Goal: Information Seeking & Learning: Check status

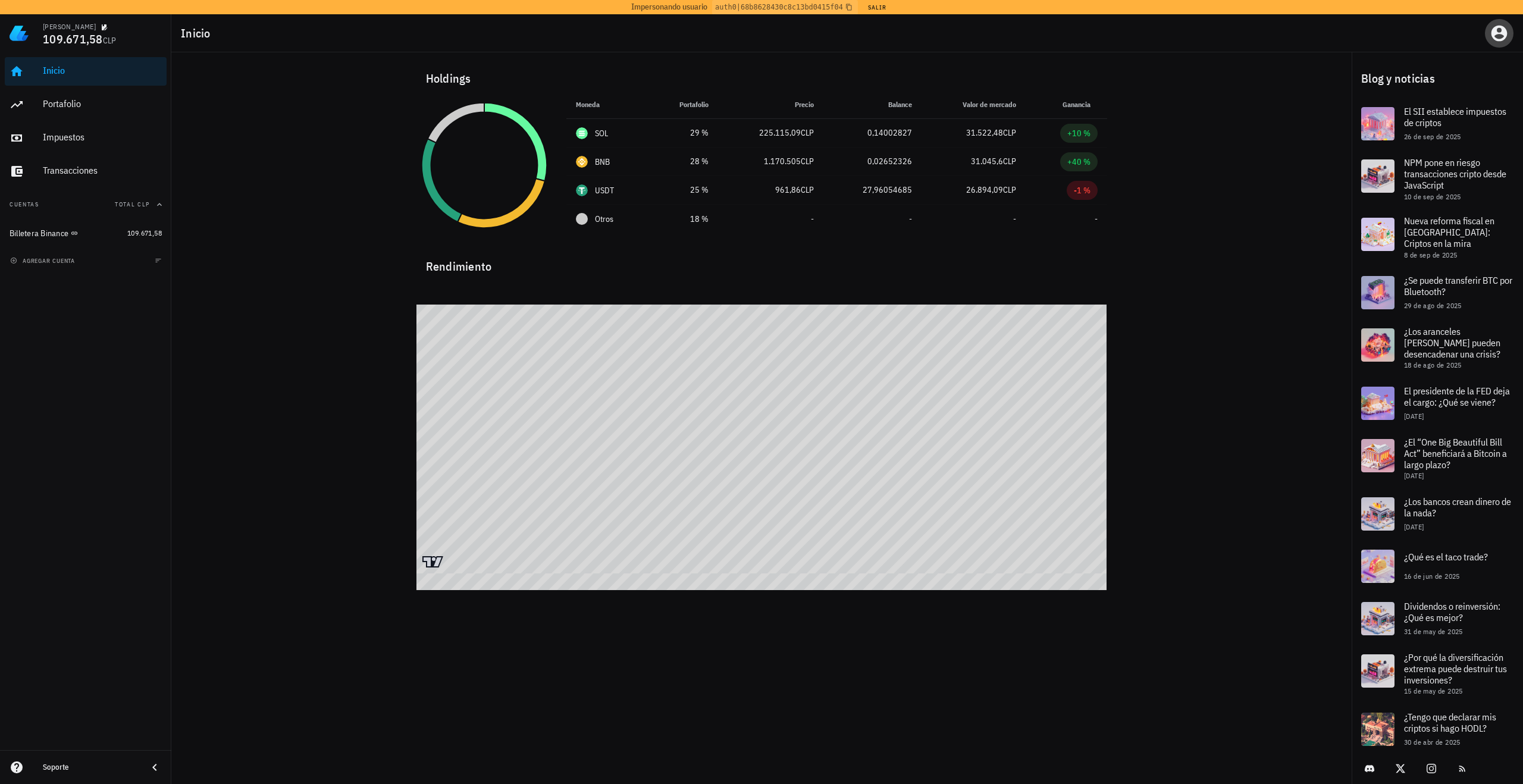
click at [1503, 39] on icon "button" at bounding box center [1499, 34] width 16 height 16
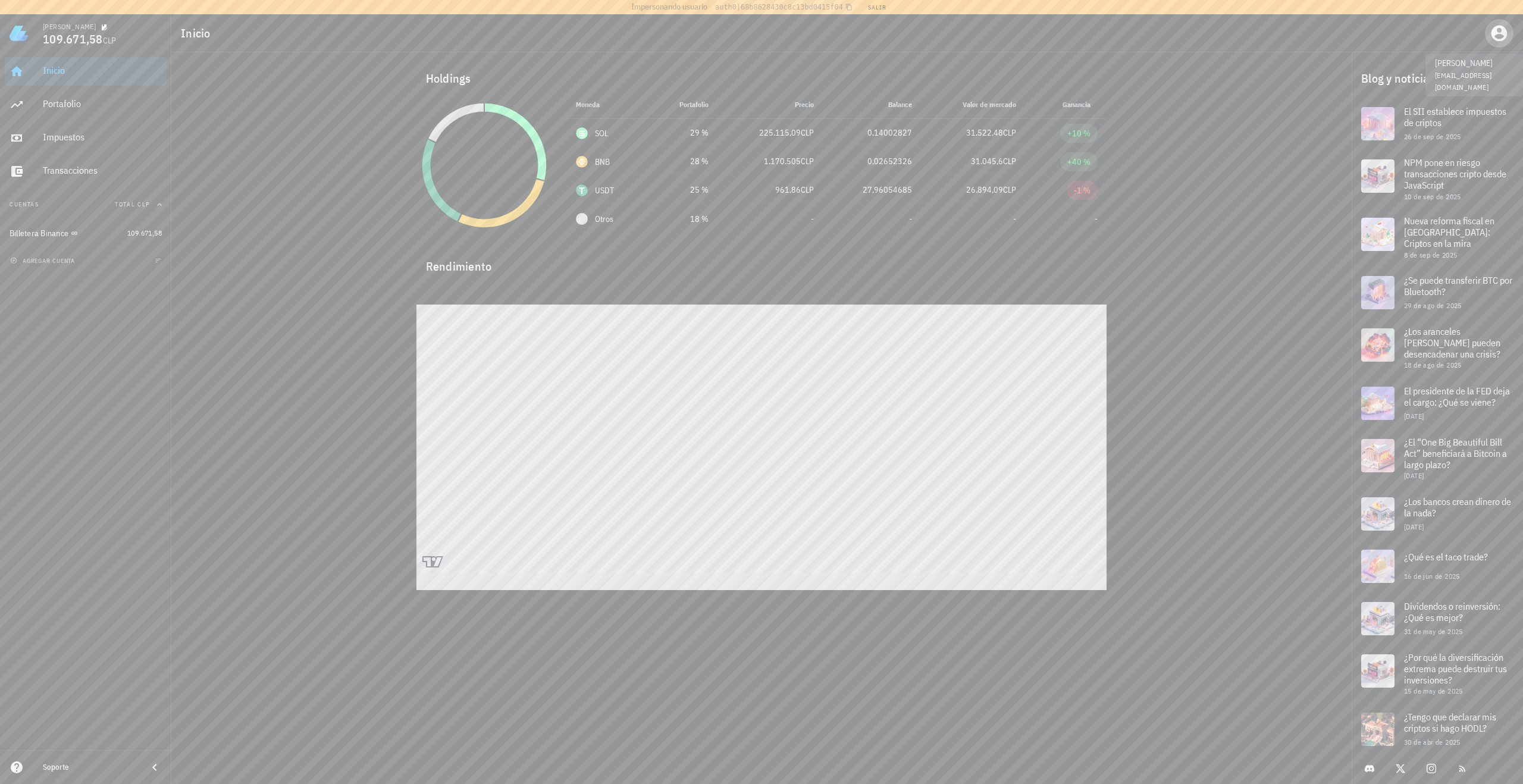
click at [1501, 30] on icon "button" at bounding box center [1499, 34] width 19 height 19
click at [1470, 211] on div "Admin" at bounding box center [1457, 210] width 42 height 24
click at [1457, 243] on div "Impersonar" at bounding box center [1471, 239] width 71 height 24
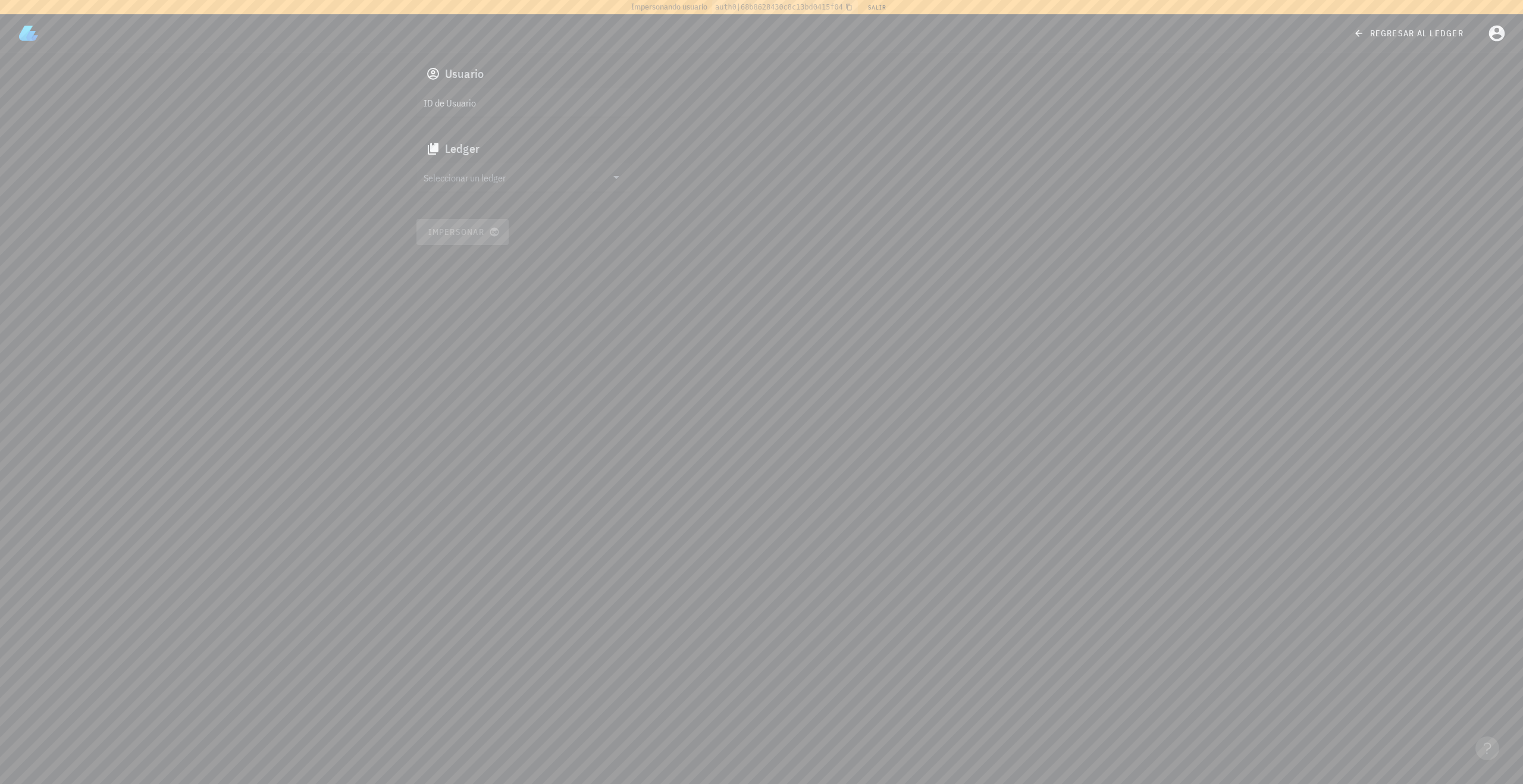
click at [556, 101] on input "ID de Usuario" at bounding box center [522, 102] width 197 height 19
paste input "auth0|688395e8b95102dc7545fc25"
type input "auth0|688395e8b95102dc7545fc25"
click at [499, 175] on input "Seleccionar un ledger" at bounding box center [515, 177] width 183 height 19
drag, startPoint x: 469, startPoint y: 177, endPoint x: 454, endPoint y: 224, distance: 49.3
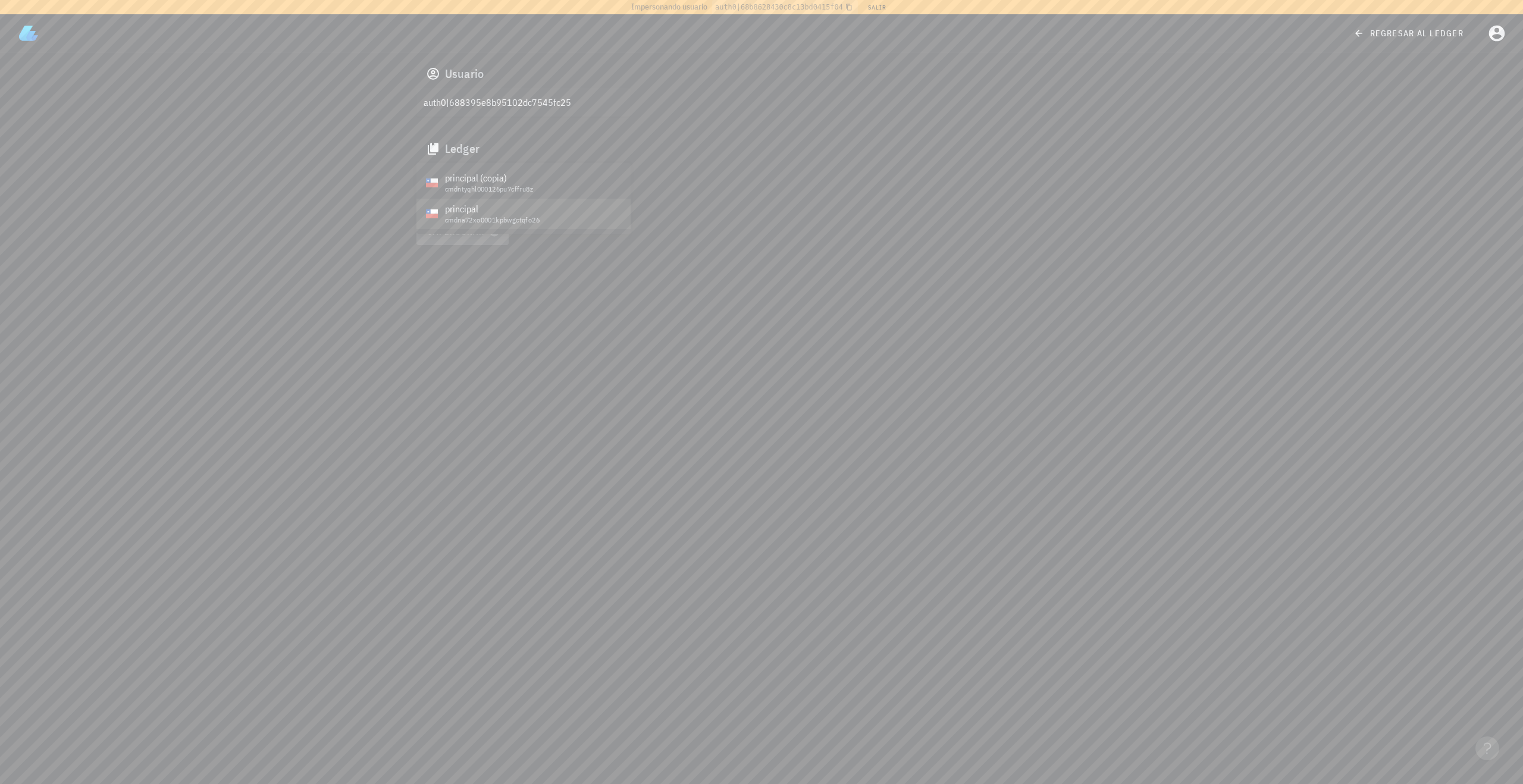
click at [454, 224] on div "principal (copia) cmdntyqhl000126pu7cffru8z principal cmdna72xo0001kpbwgctqfo26" at bounding box center [523, 197] width 214 height 70
click at [486, 214] on div "principal" at bounding box center [533, 209] width 176 height 12
click at [466, 231] on span "Impersonar" at bounding box center [462, 231] width 69 height 11
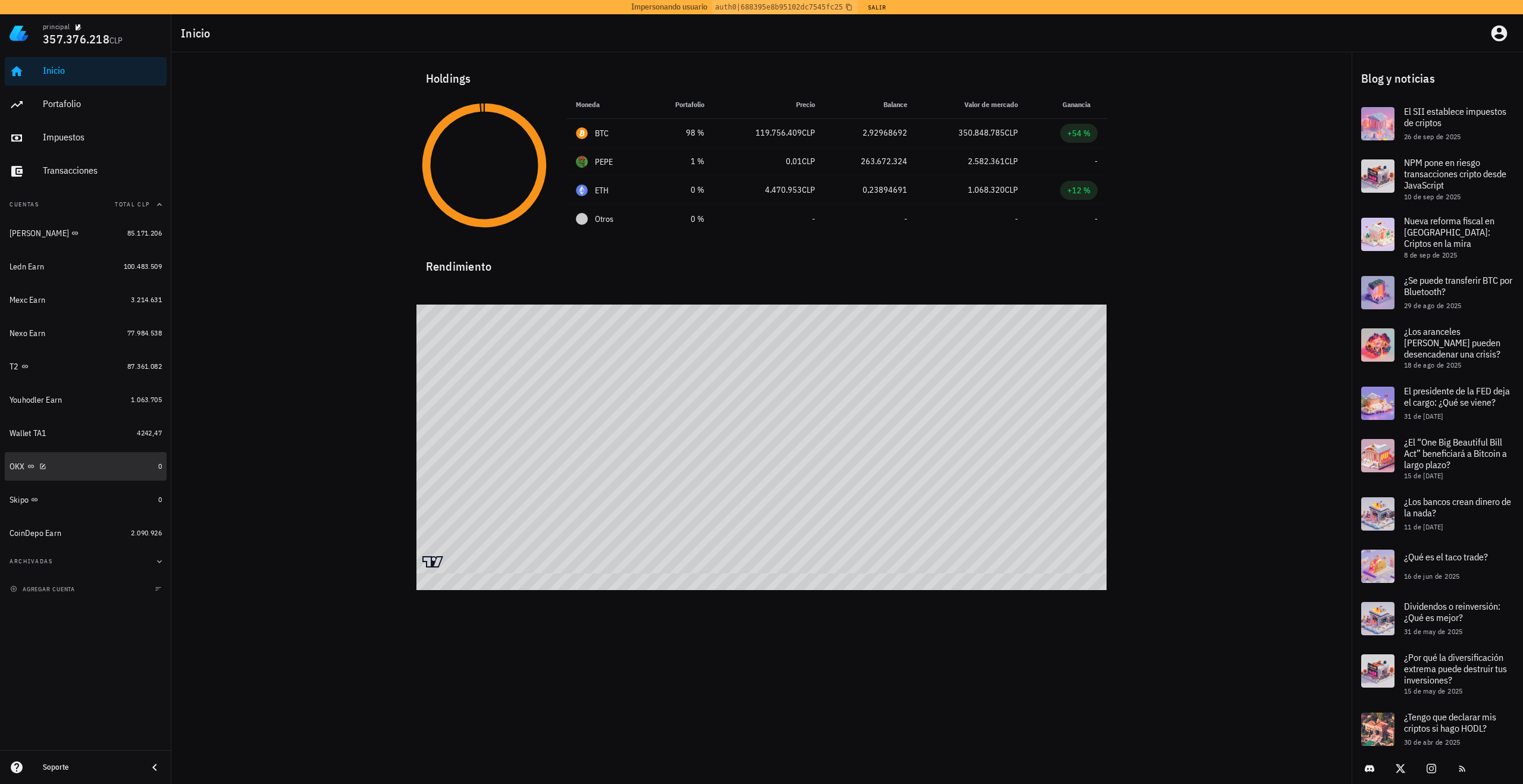
click at [76, 464] on div "OKX" at bounding box center [81, 467] width 144 height 12
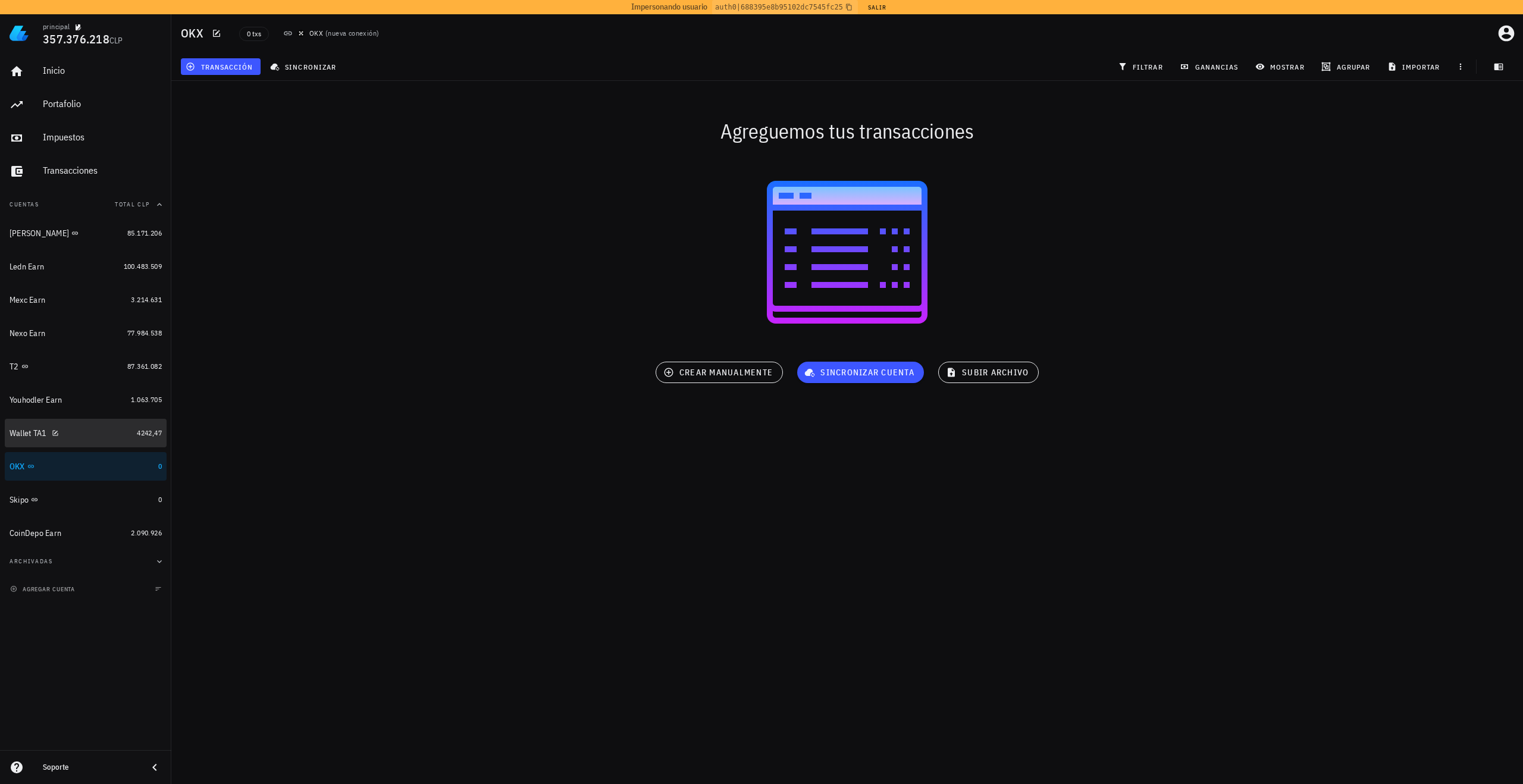
click at [106, 428] on div "Wallet TA1" at bounding box center [70, 433] width 122 height 12
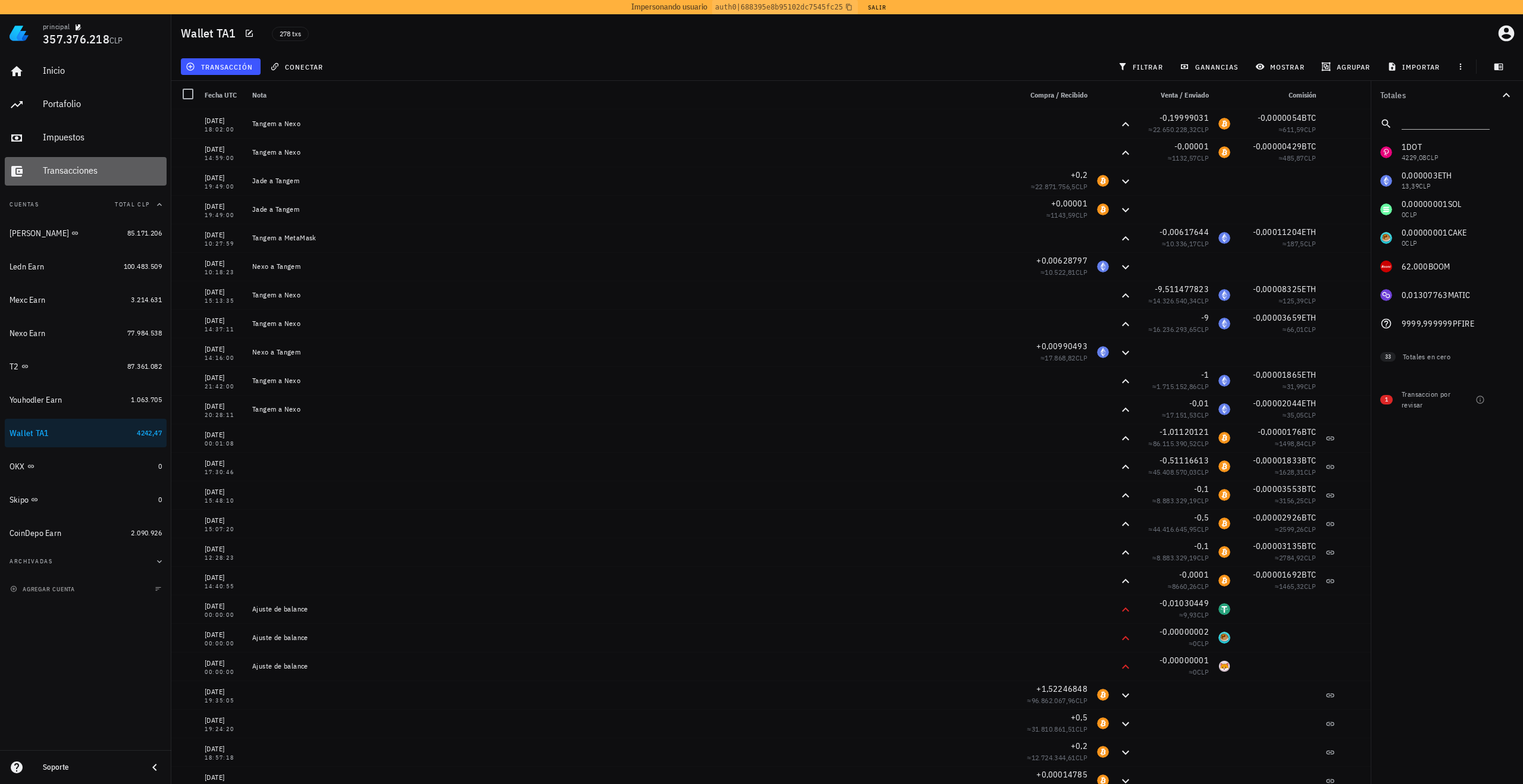
click at [95, 170] on div "Transacciones" at bounding box center [102, 170] width 119 height 12
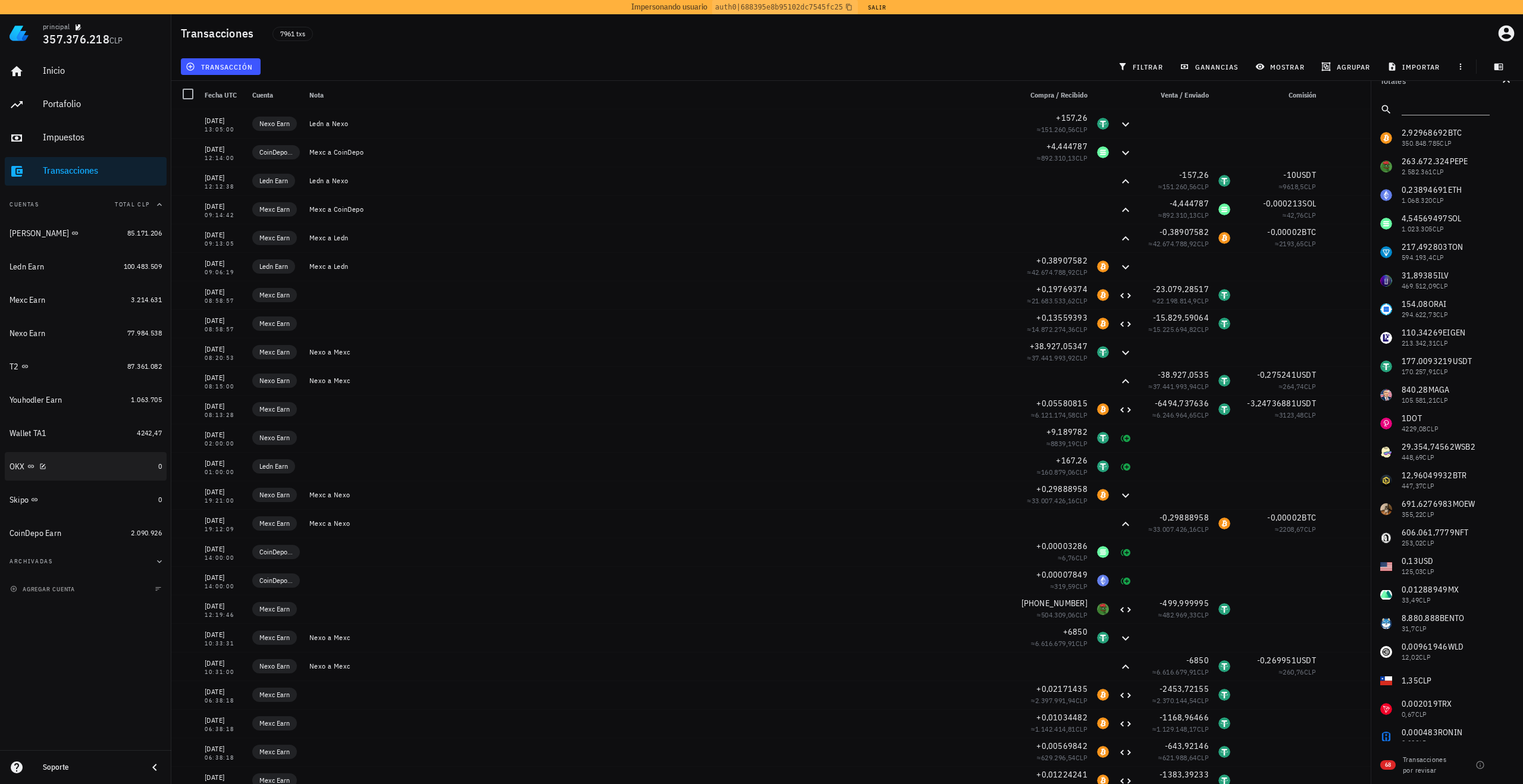
click at [102, 458] on div "OKX" at bounding box center [81, 466] width 144 height 26
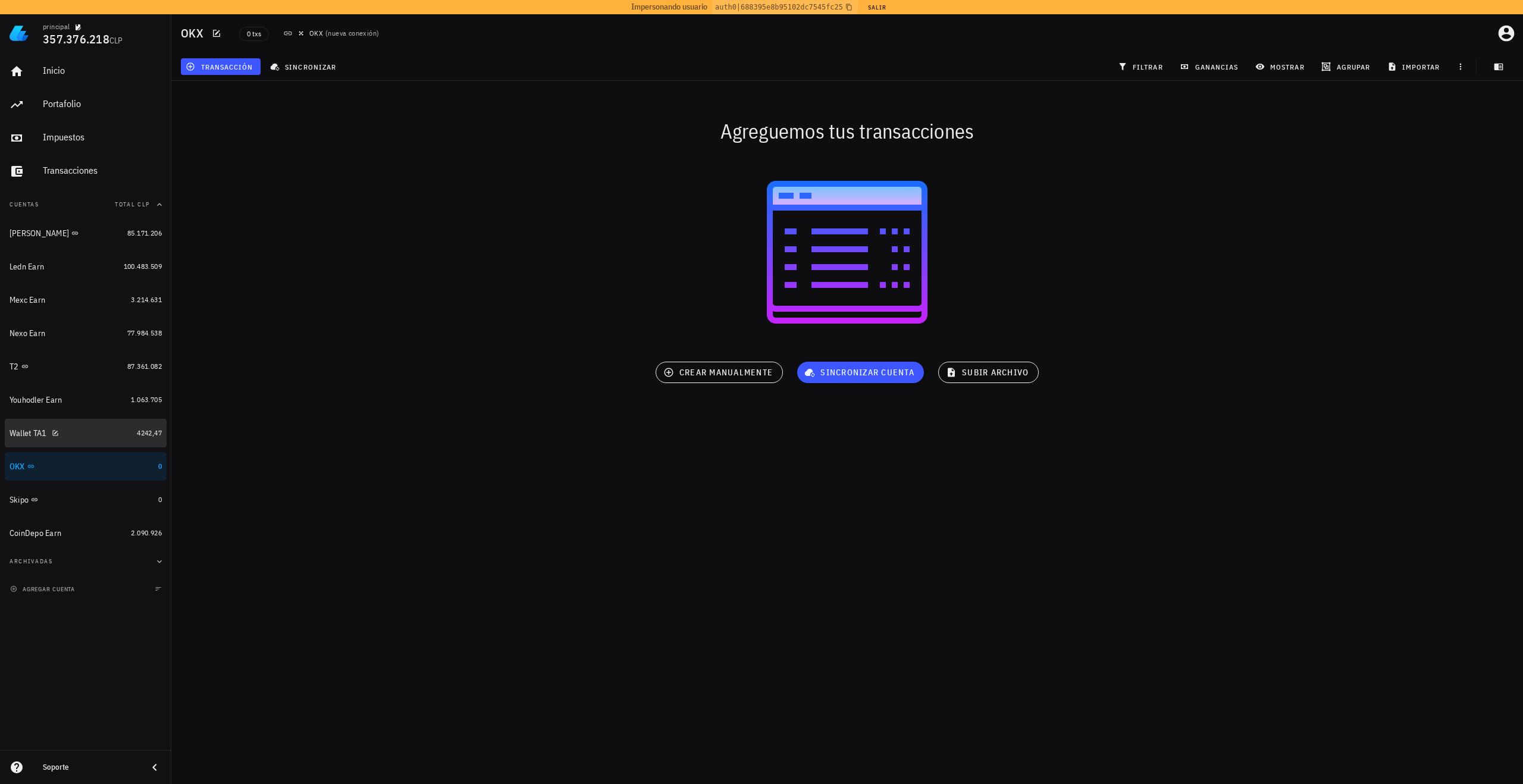
click at [102, 431] on div "Wallet TA1" at bounding box center [70, 433] width 122 height 12
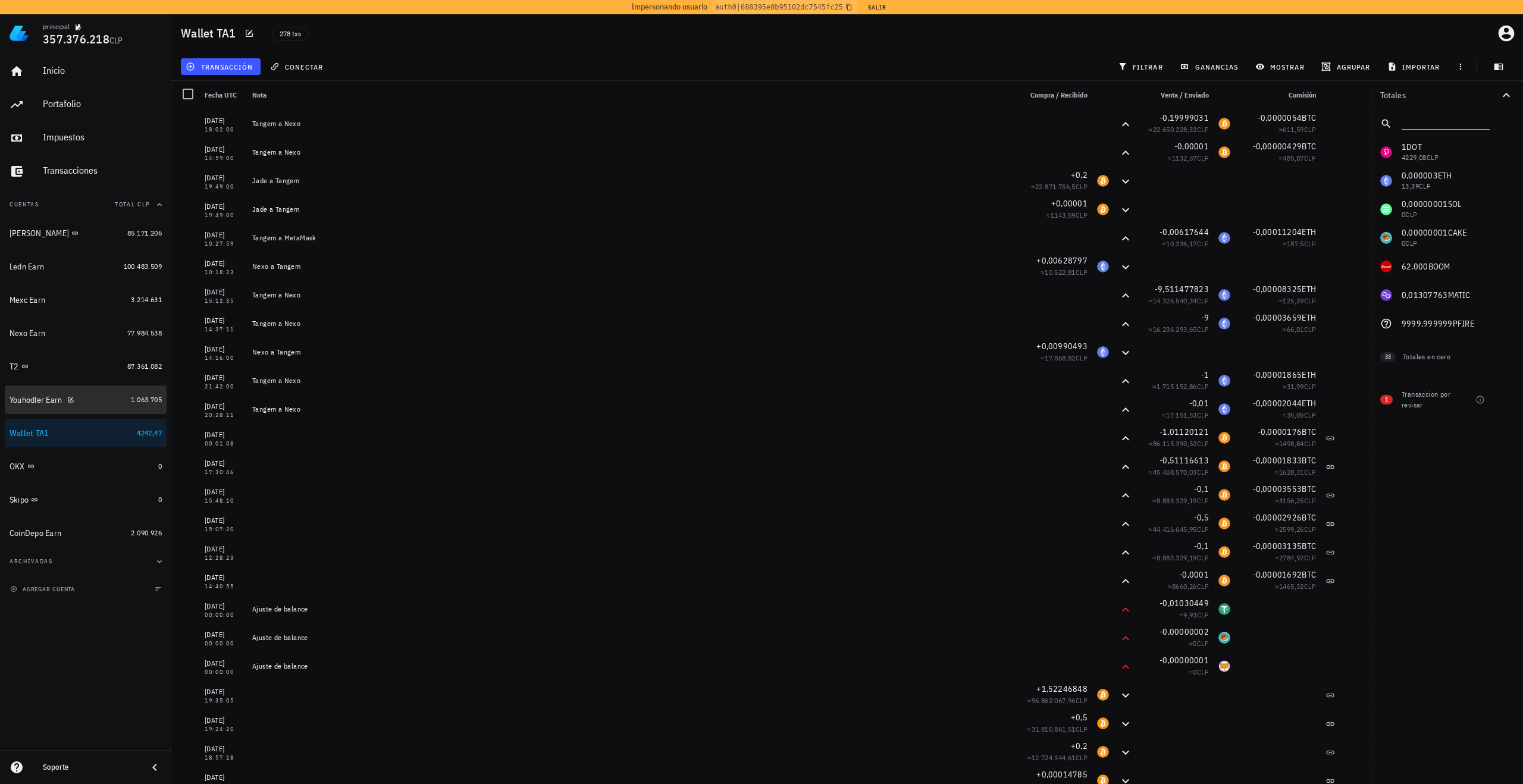
click at [109, 398] on div "Youhodler Earn" at bounding box center [67, 400] width 117 height 12
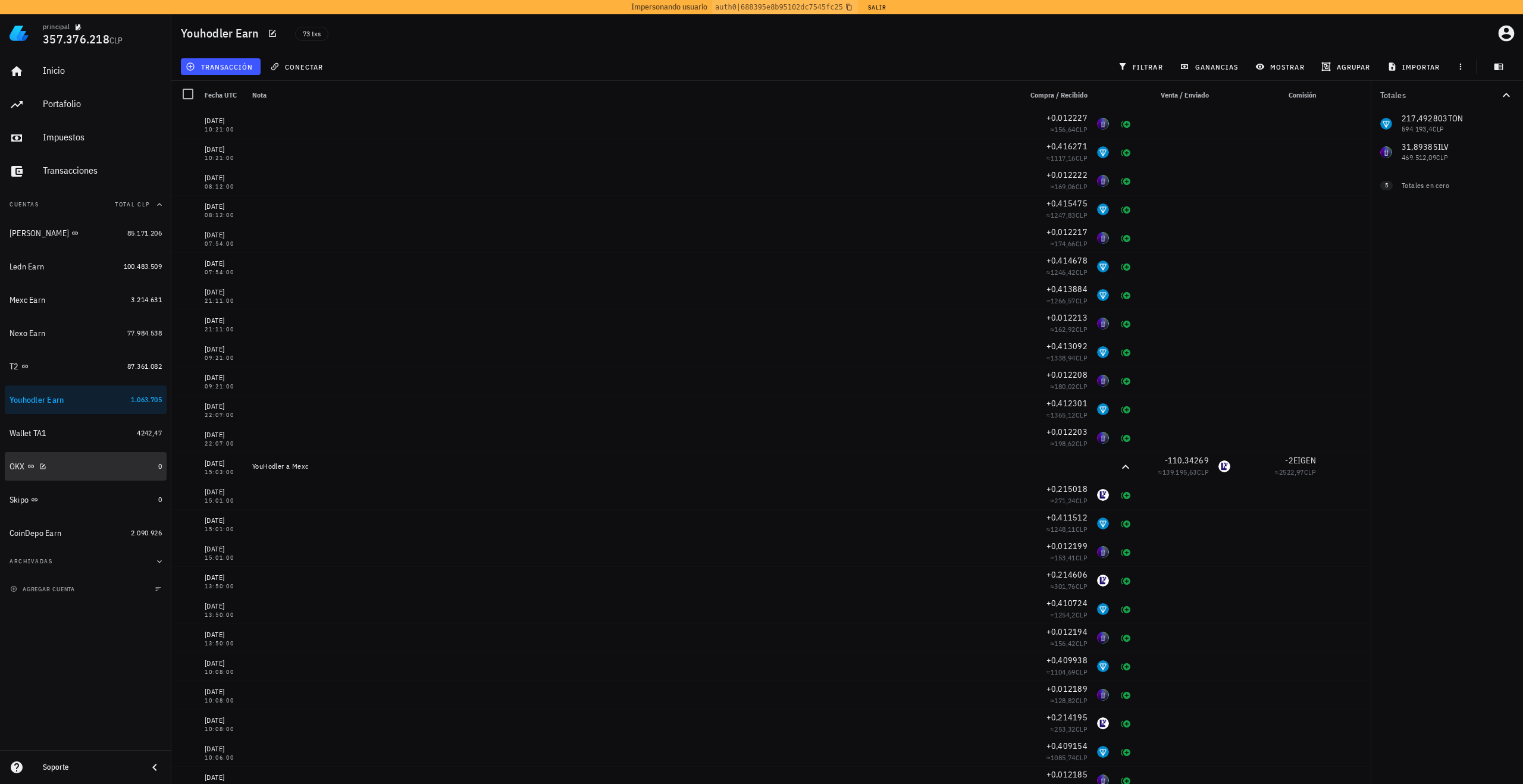
click at [89, 475] on div "OKX" at bounding box center [81, 466] width 144 height 26
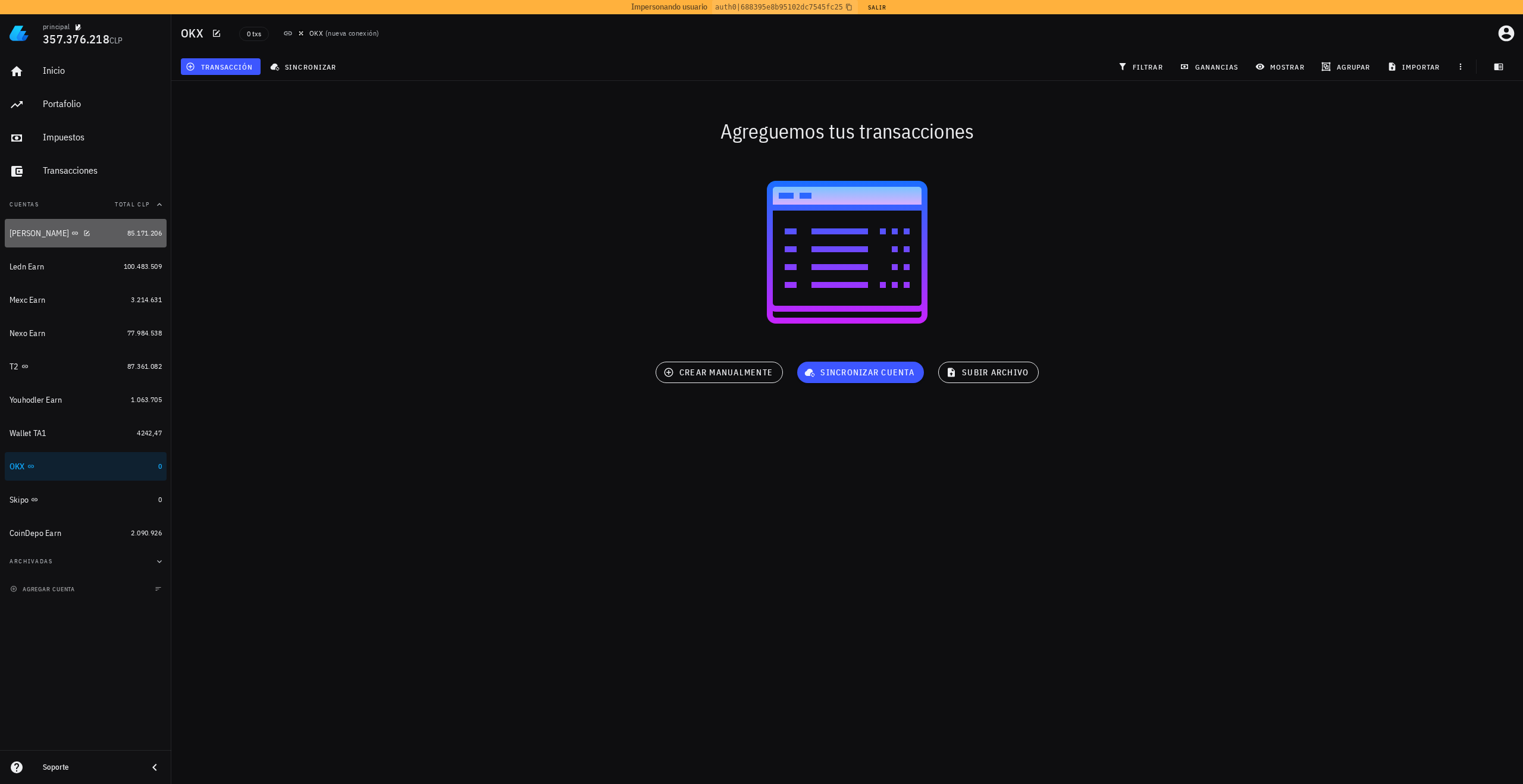
click at [84, 240] on div "Jade" at bounding box center [66, 233] width 113 height 26
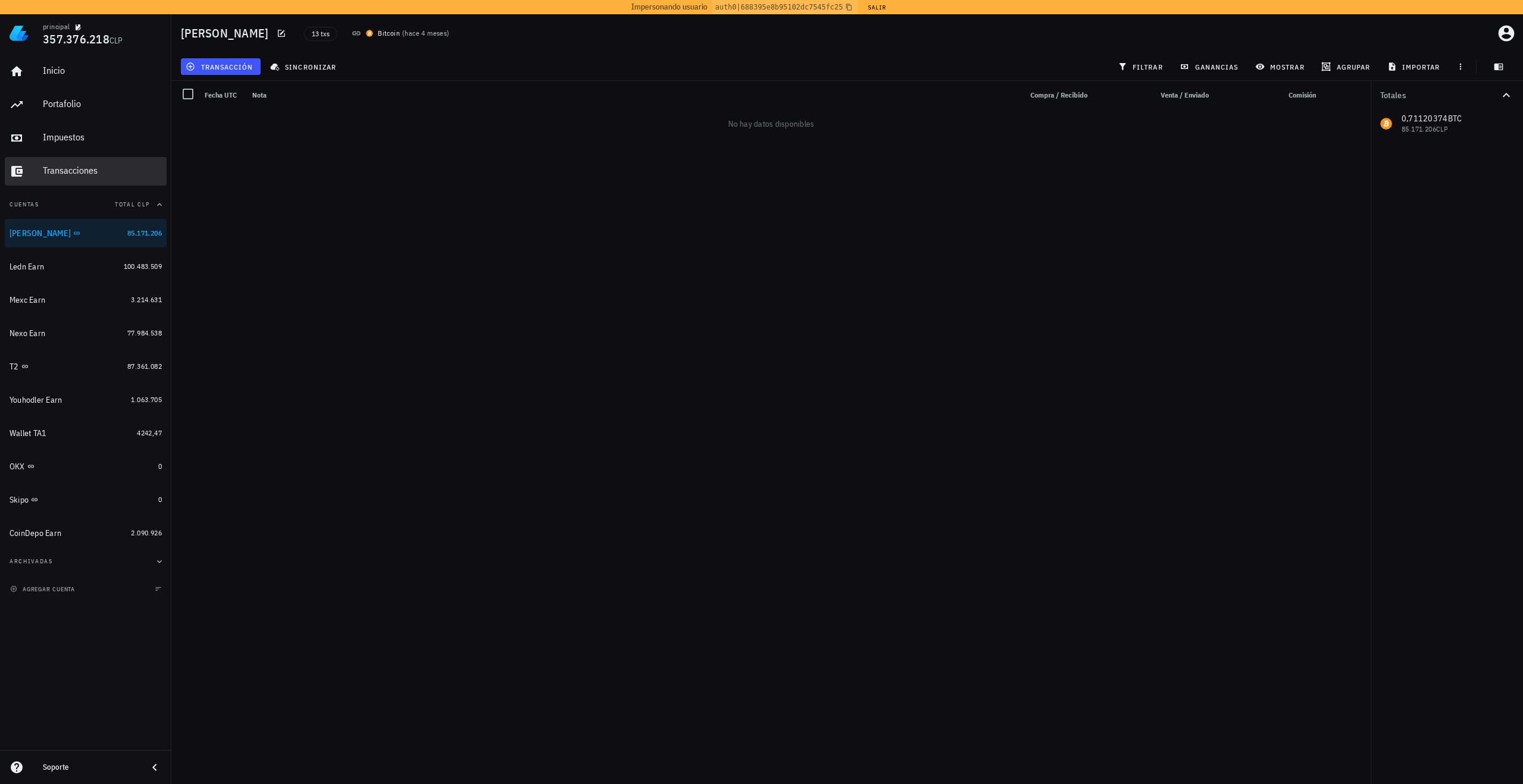
click at [86, 181] on div "Transacciones" at bounding box center [102, 171] width 119 height 27
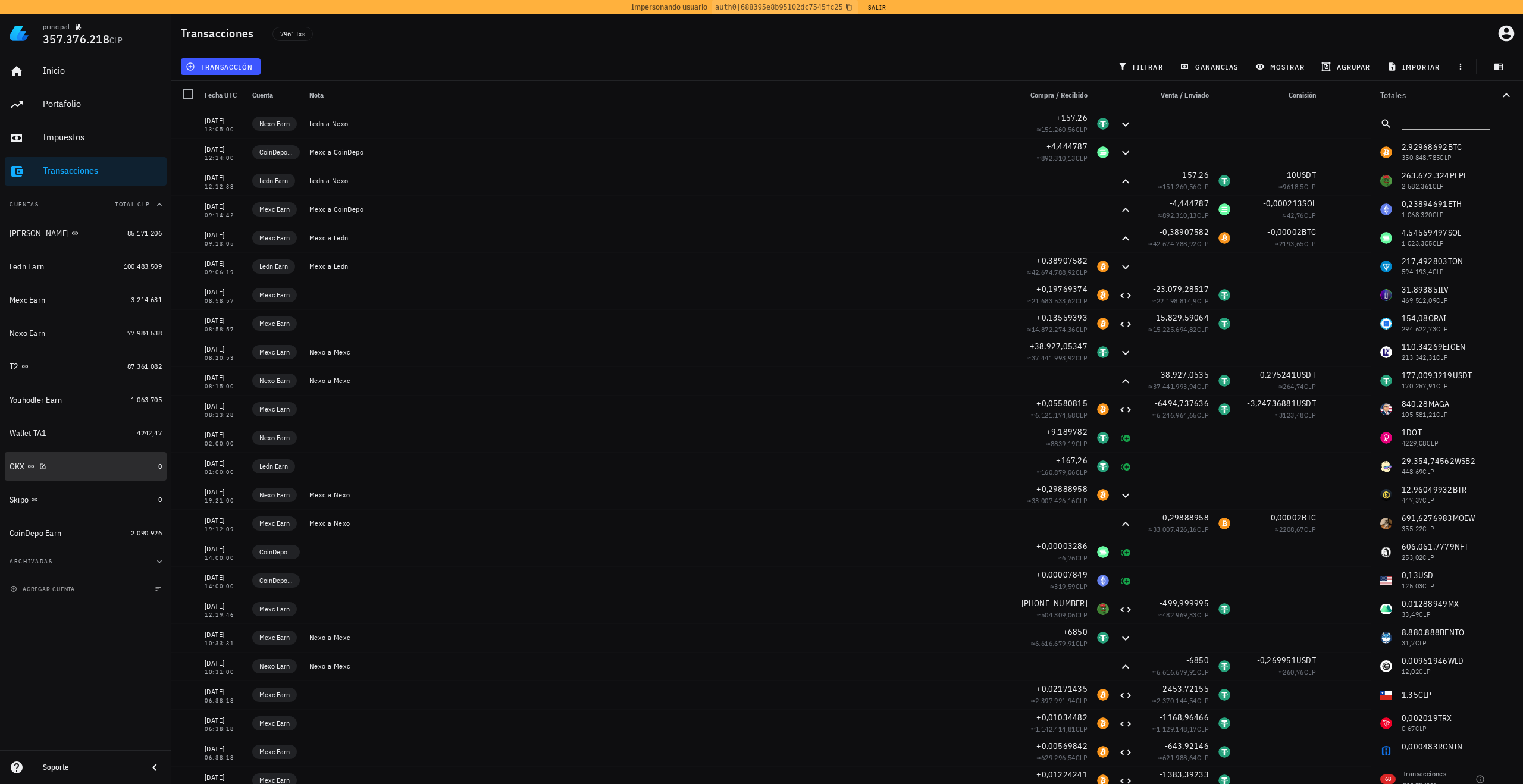
click at [100, 468] on div "OKX" at bounding box center [81, 467] width 144 height 12
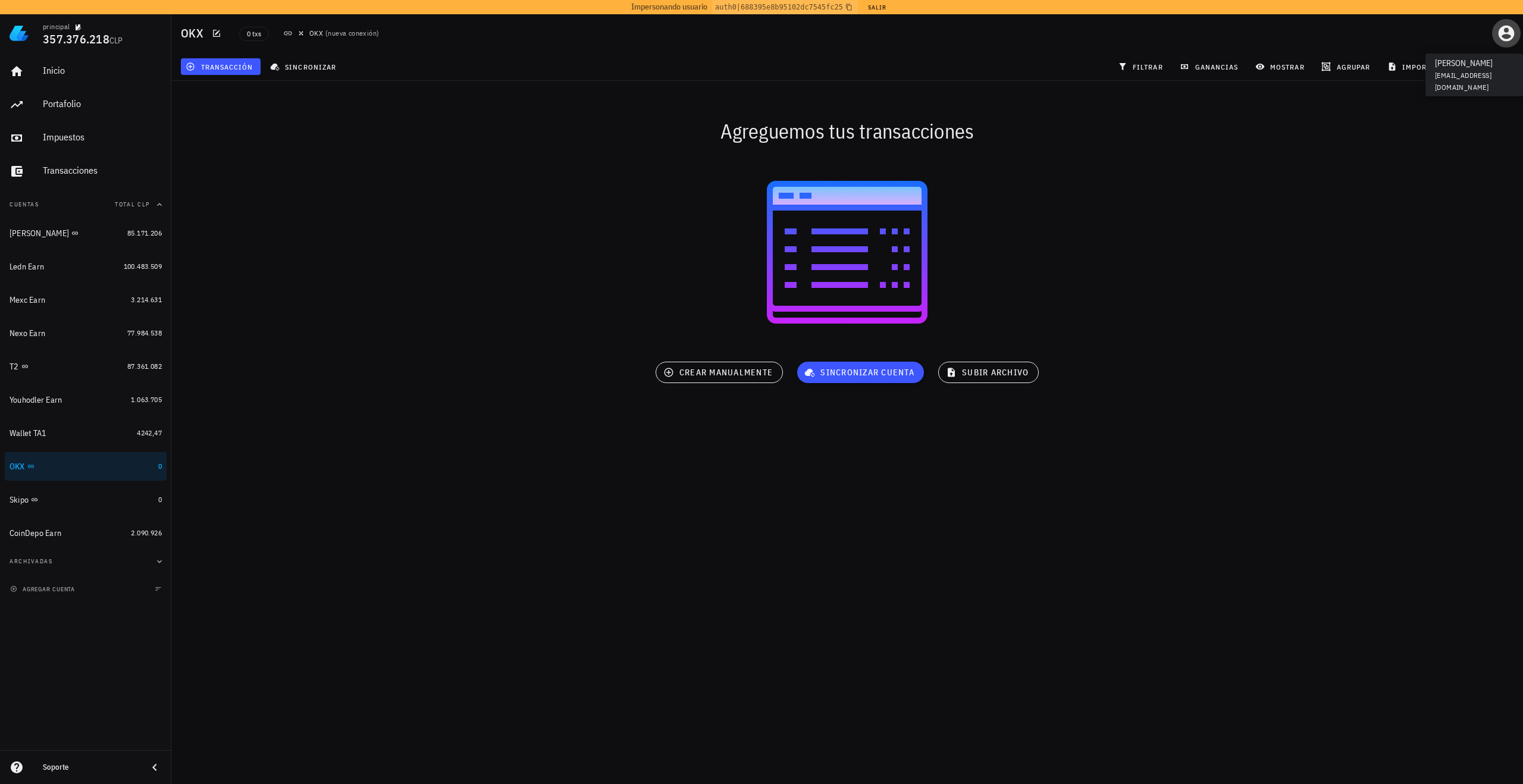
click at [1507, 32] on icon "button" at bounding box center [1507, 34] width 16 height 16
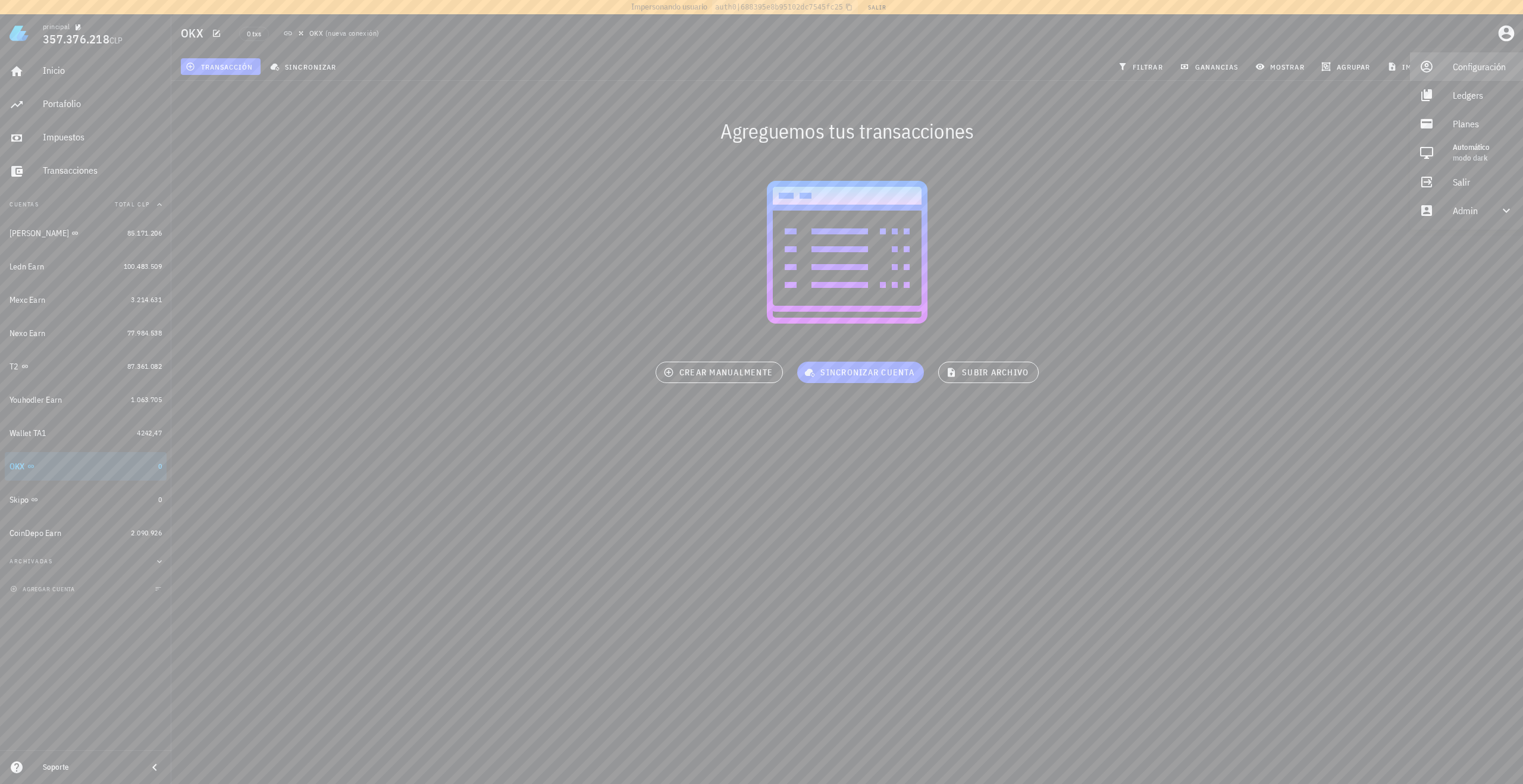
click at [1457, 63] on div "Configuración" at bounding box center [1483, 66] width 61 height 24
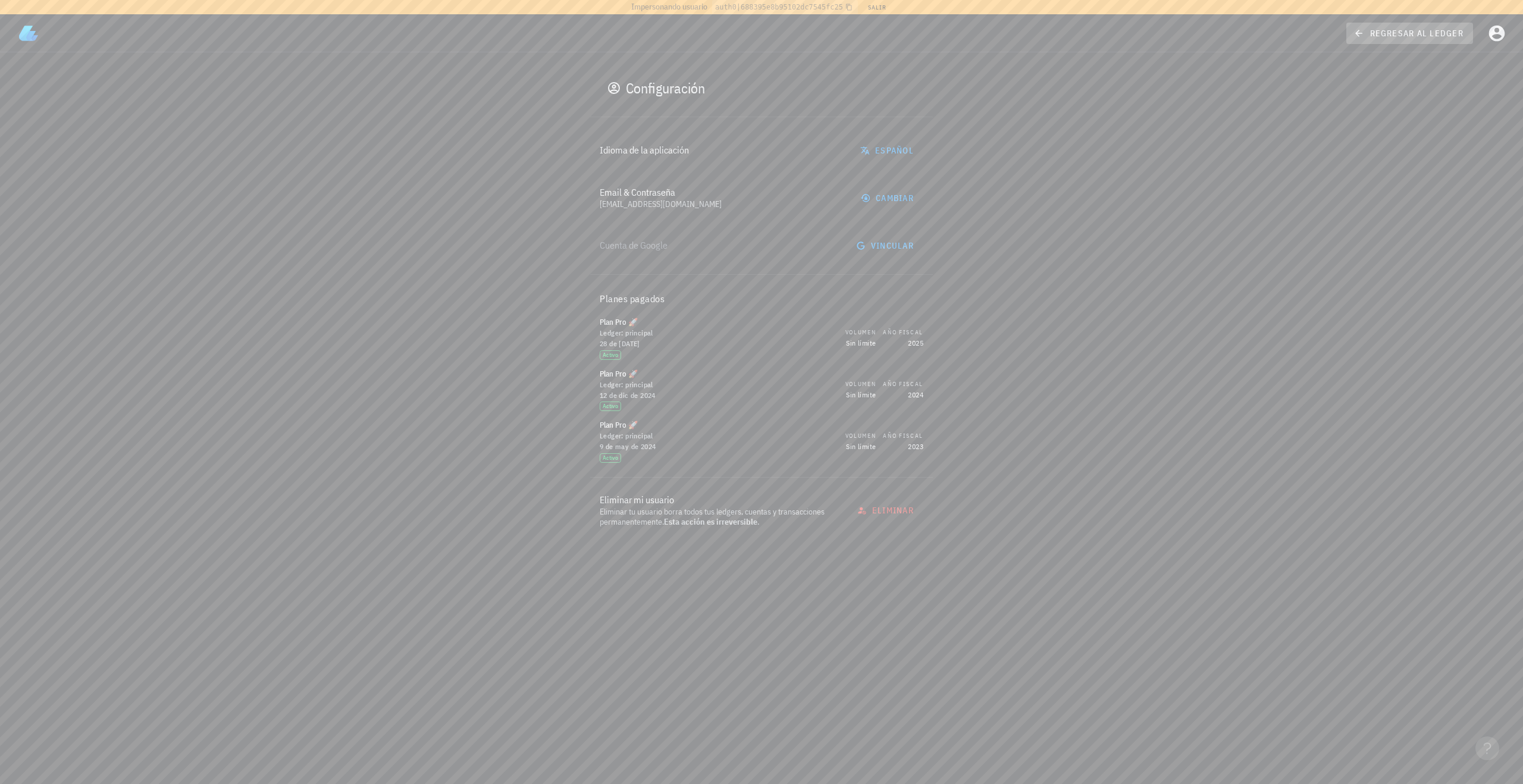
click at [1383, 36] on span "regresar al ledger" at bounding box center [1409, 33] width 108 height 11
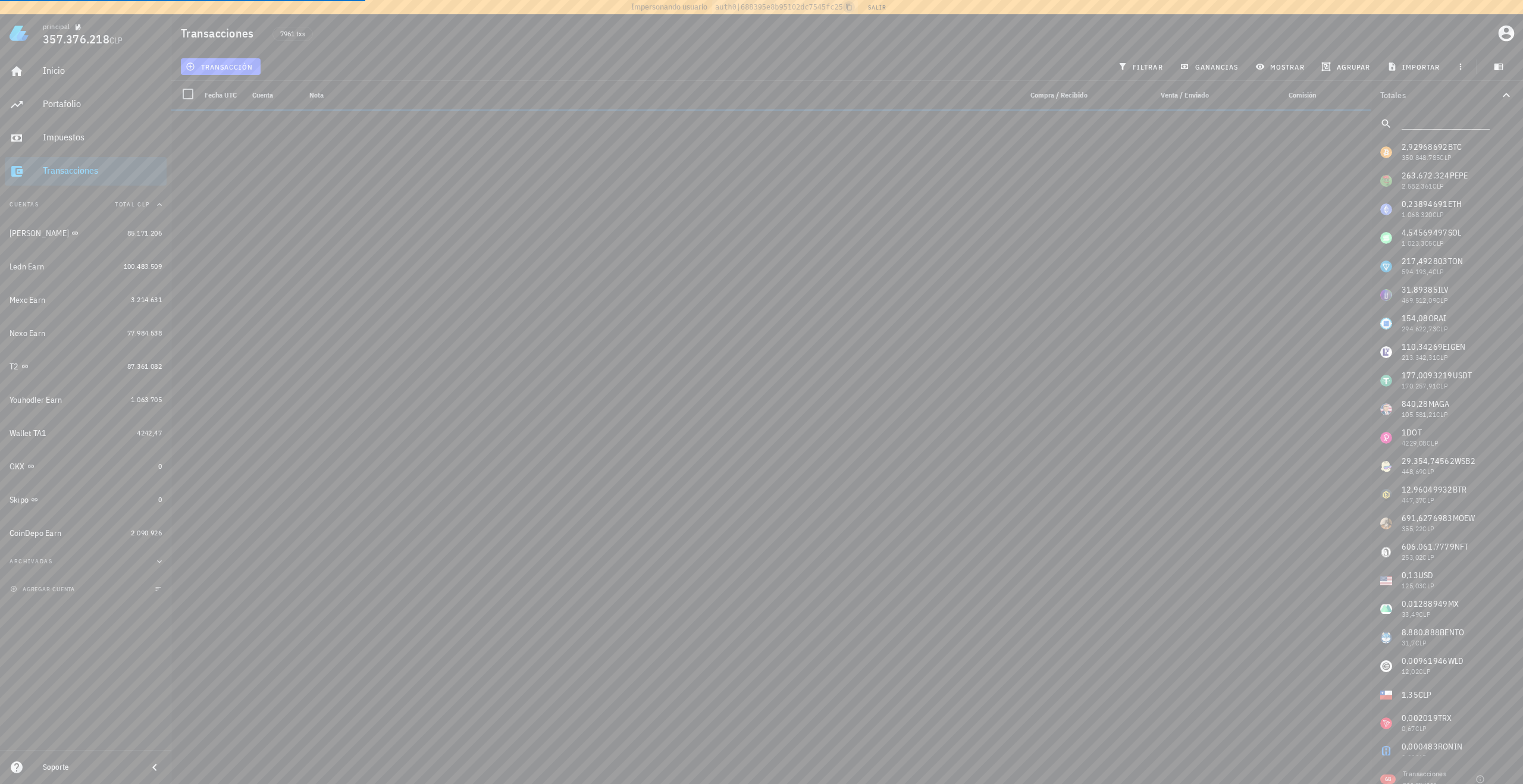
click at [851, 6] on icon "button" at bounding box center [849, 7] width 6 height 7
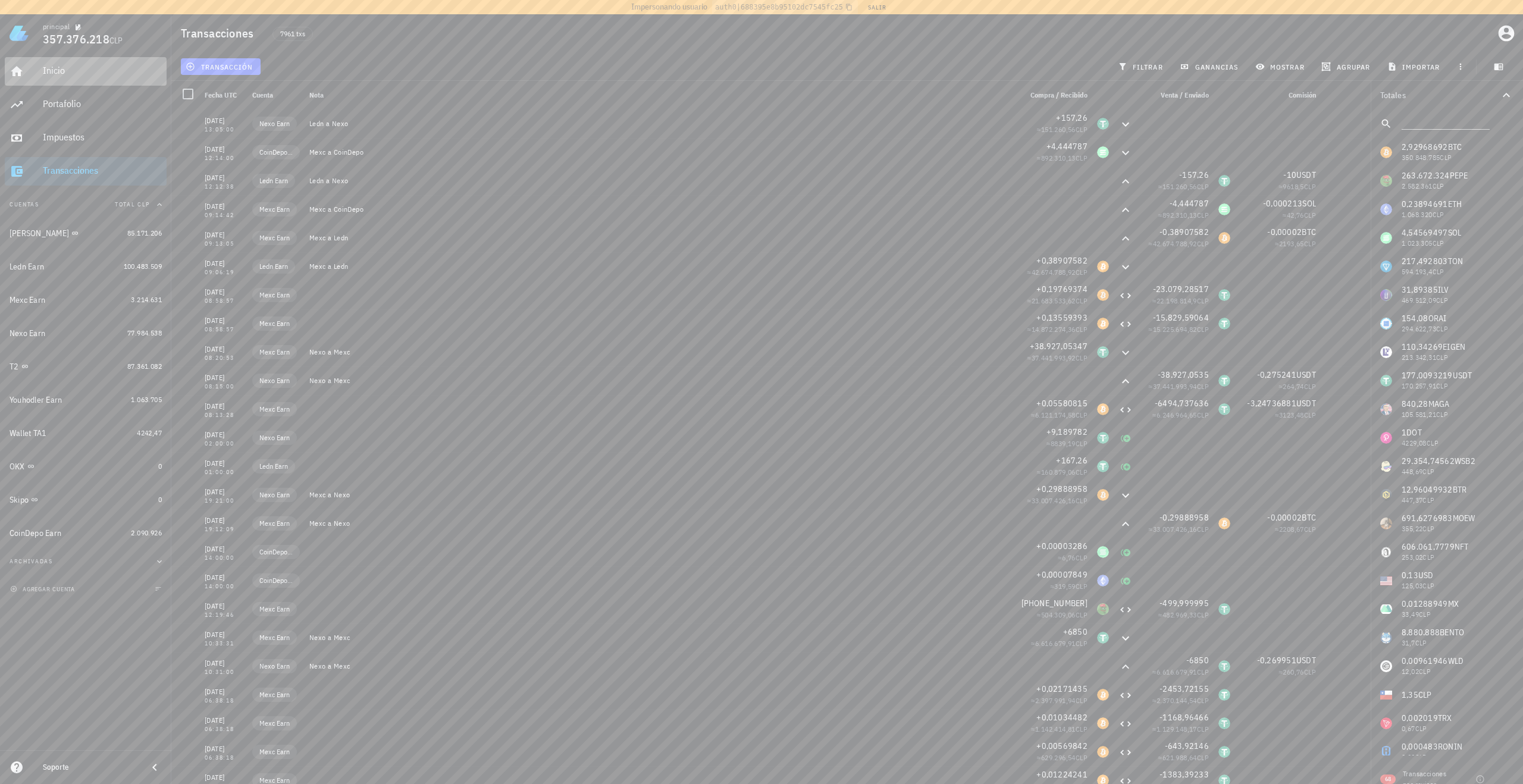
click at [82, 73] on div "Inicio" at bounding box center [102, 70] width 119 height 12
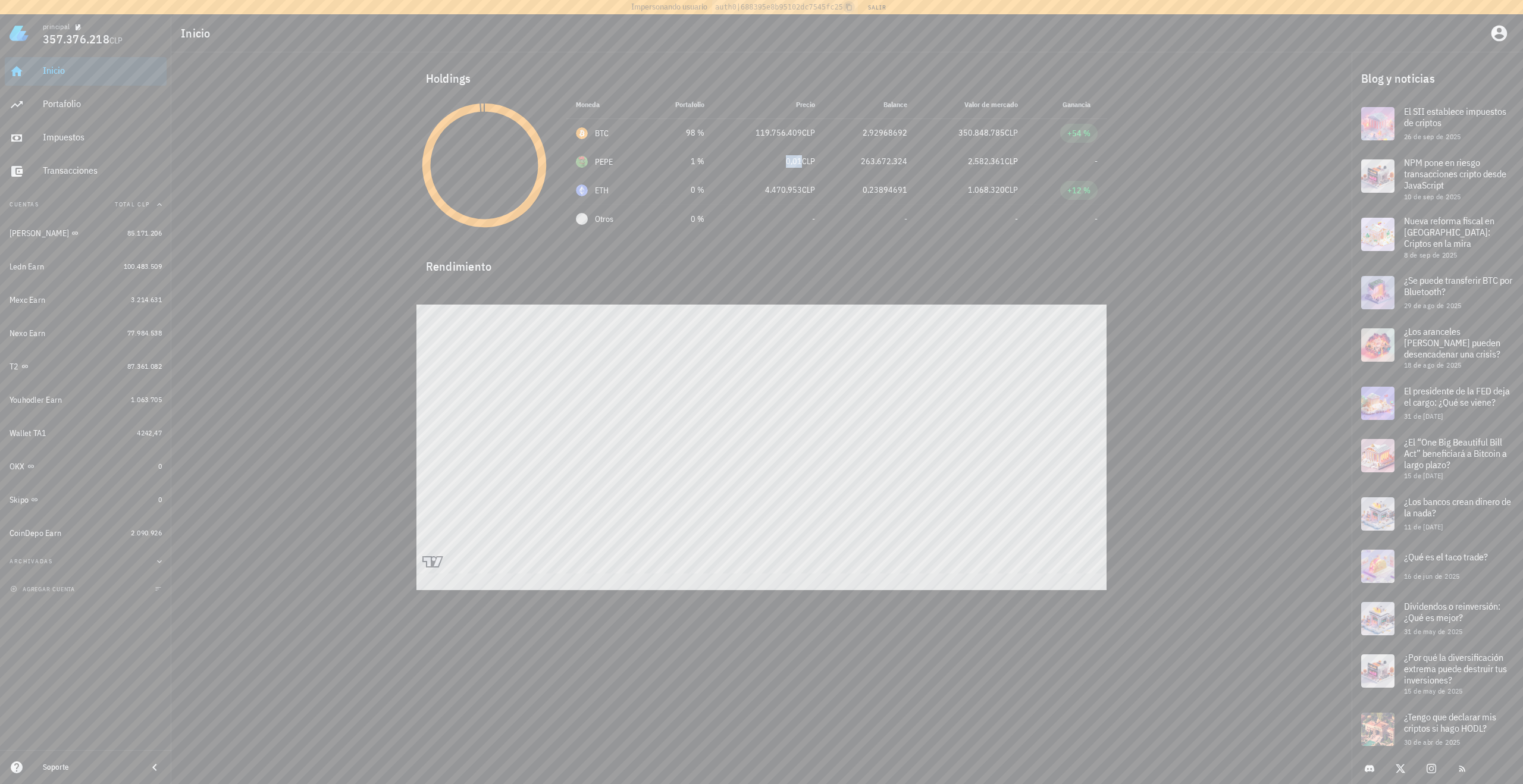
click at [852, 6] on icon "button" at bounding box center [849, 7] width 6 height 7
click at [125, 501] on div "Skipo" at bounding box center [81, 500] width 144 height 10
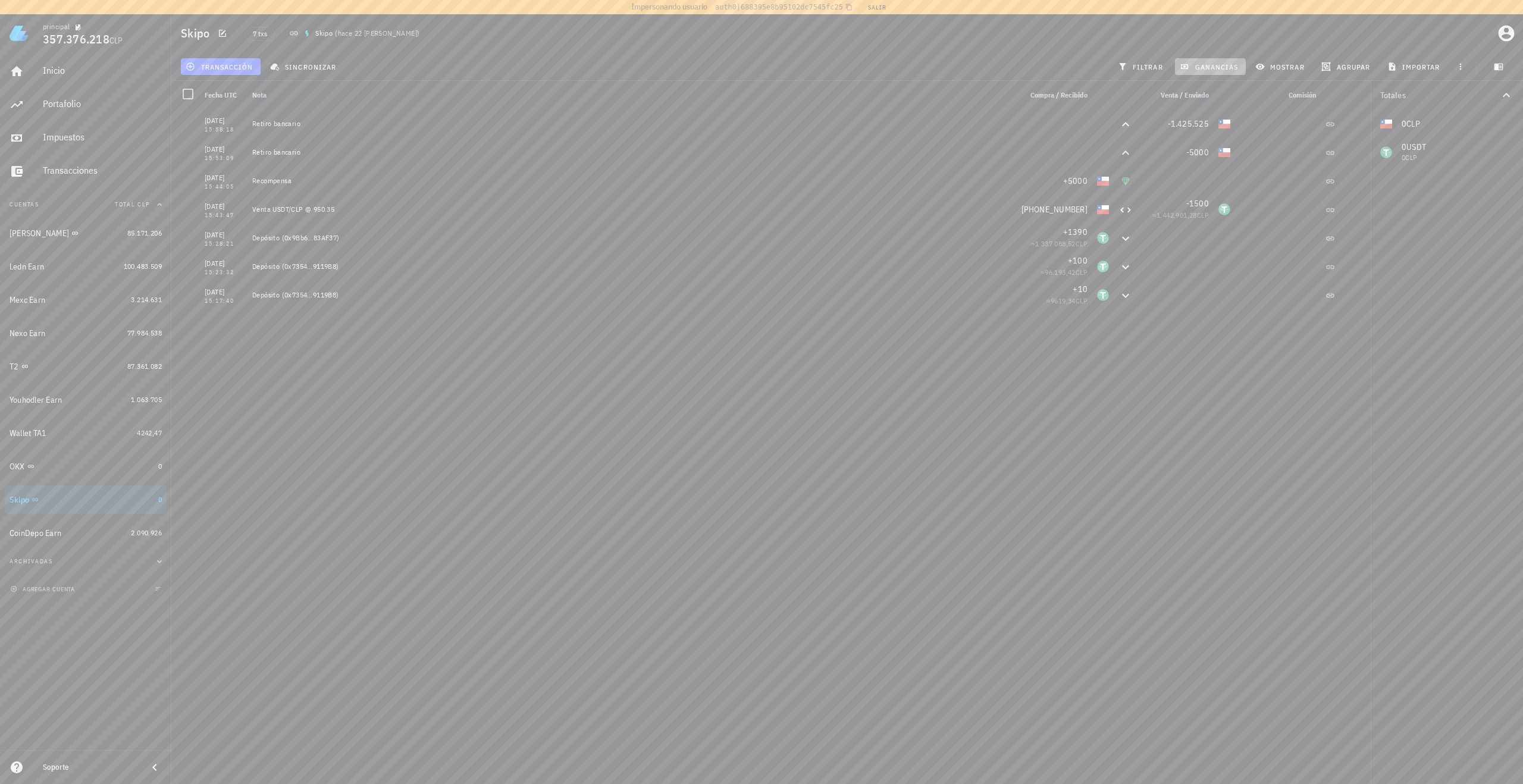
click at [1226, 65] on span "ganancias" at bounding box center [1210, 66] width 56 height 10
click at [1420, 35] on div "Skipo 7 txs Skipo ( hace 22 días )" at bounding box center [847, 34] width 1352 height 39
click at [101, 68] on div "Inicio" at bounding box center [102, 70] width 119 height 12
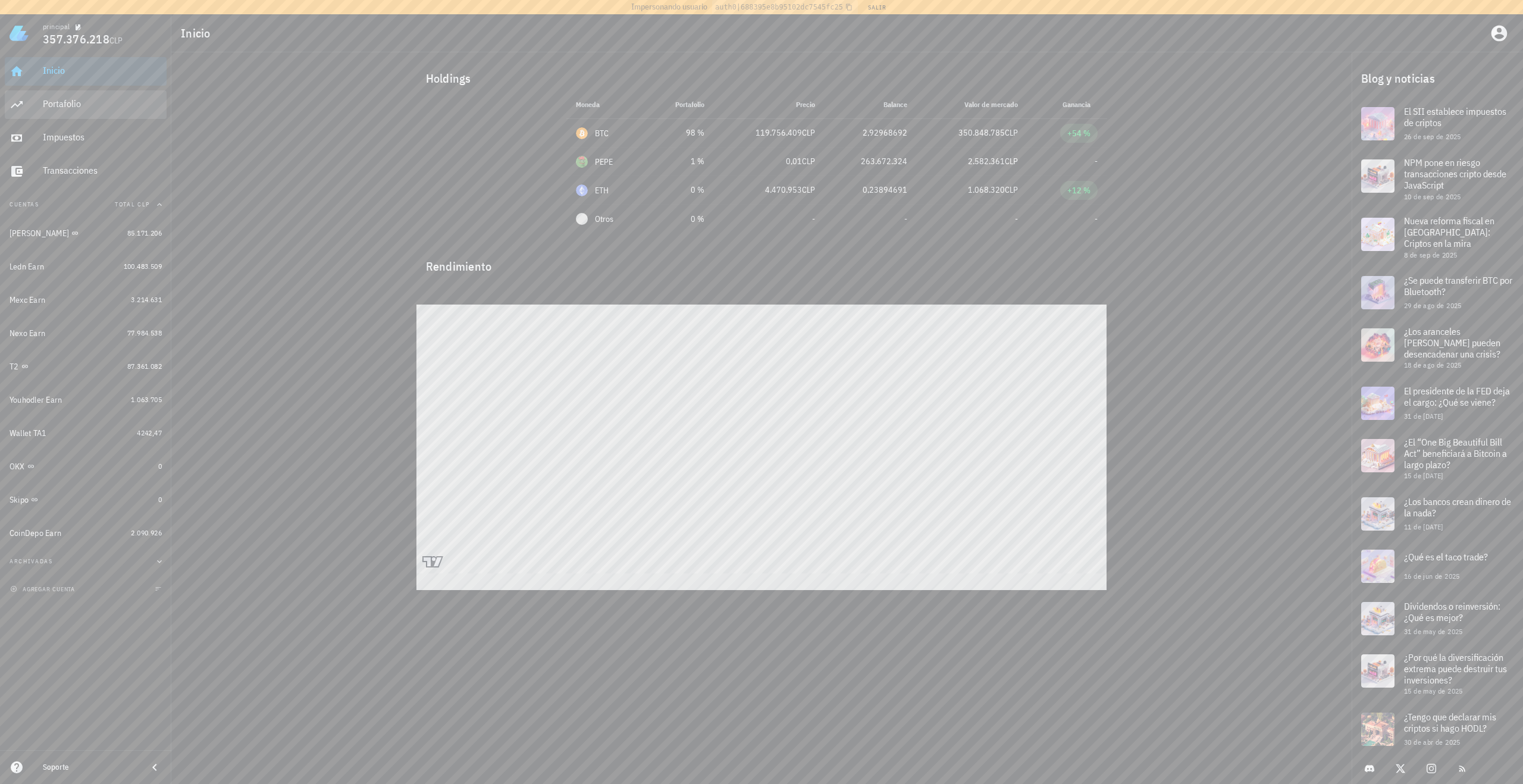
click at [87, 102] on div "Portafolio" at bounding box center [102, 104] width 119 height 12
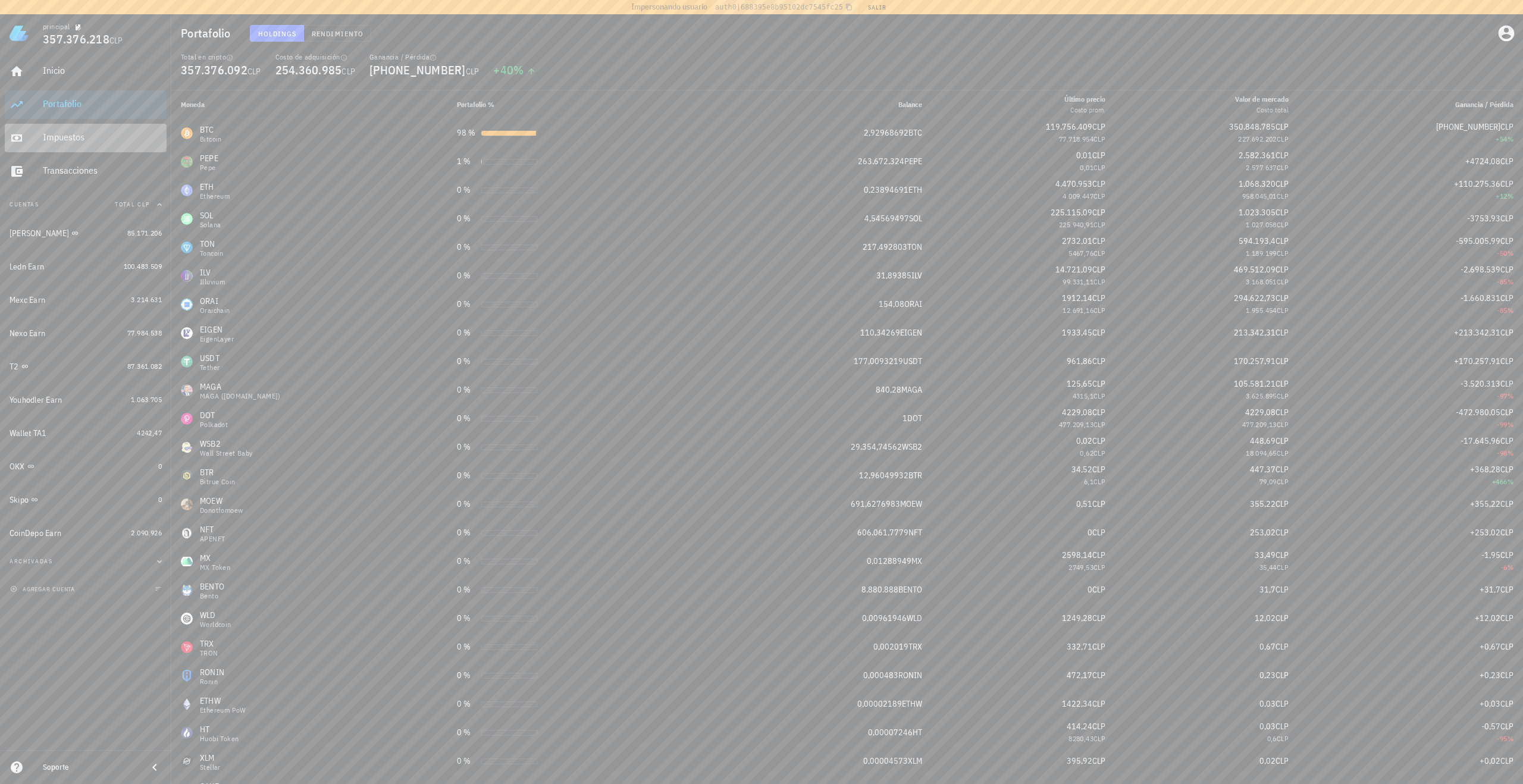
click at [93, 124] on div "Impuestos" at bounding box center [102, 138] width 119 height 27
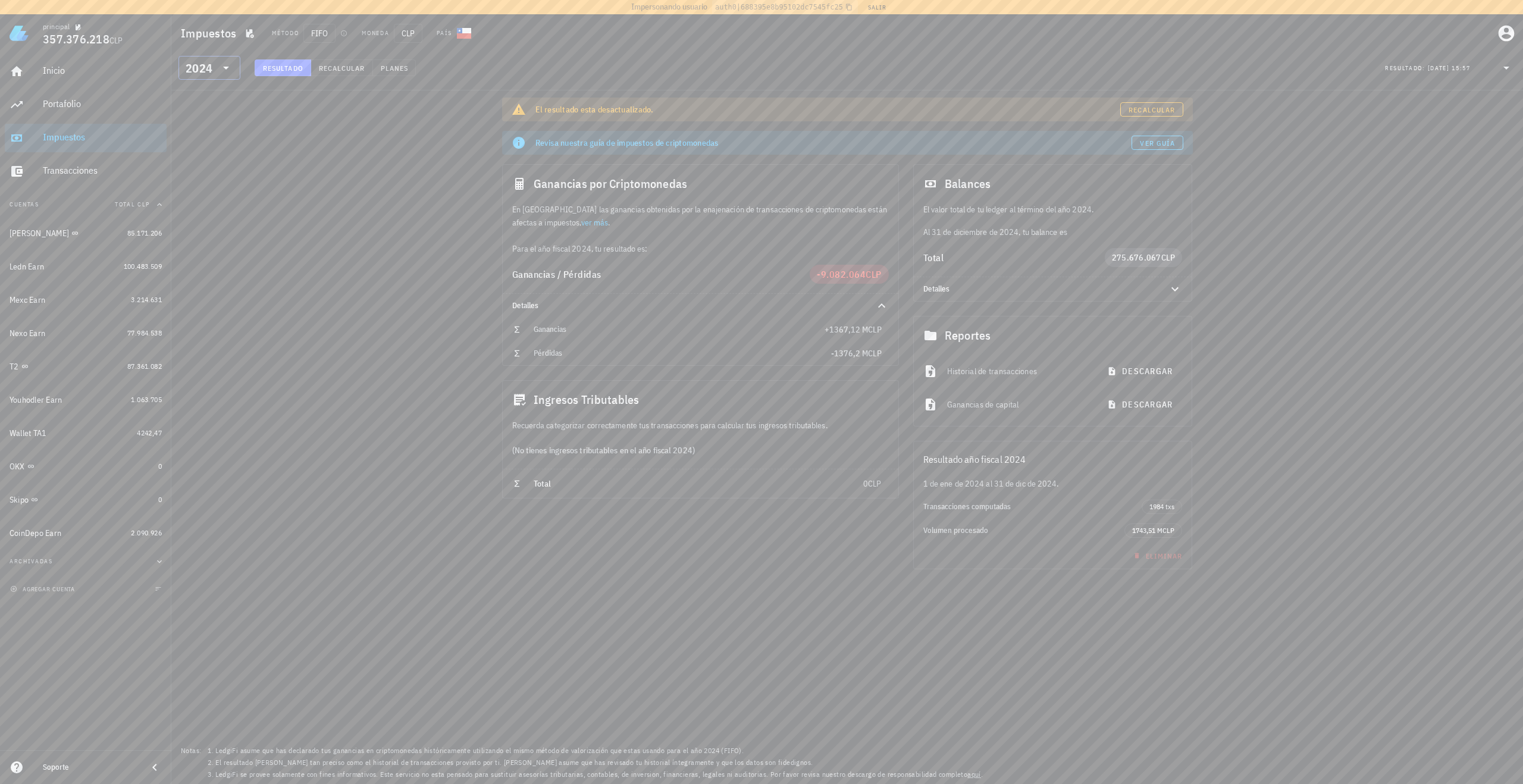
click at [213, 57] on div "2024" at bounding box center [201, 67] width 31 height 24
click at [211, 143] on div "2023" at bounding box center [209, 146] width 42 height 10
click at [217, 73] on div at bounding box center [224, 67] width 16 height 14
click at [208, 166] on div "2022" at bounding box center [209, 170] width 42 height 10
click at [212, 73] on div "2022" at bounding box center [201, 67] width 31 height 24
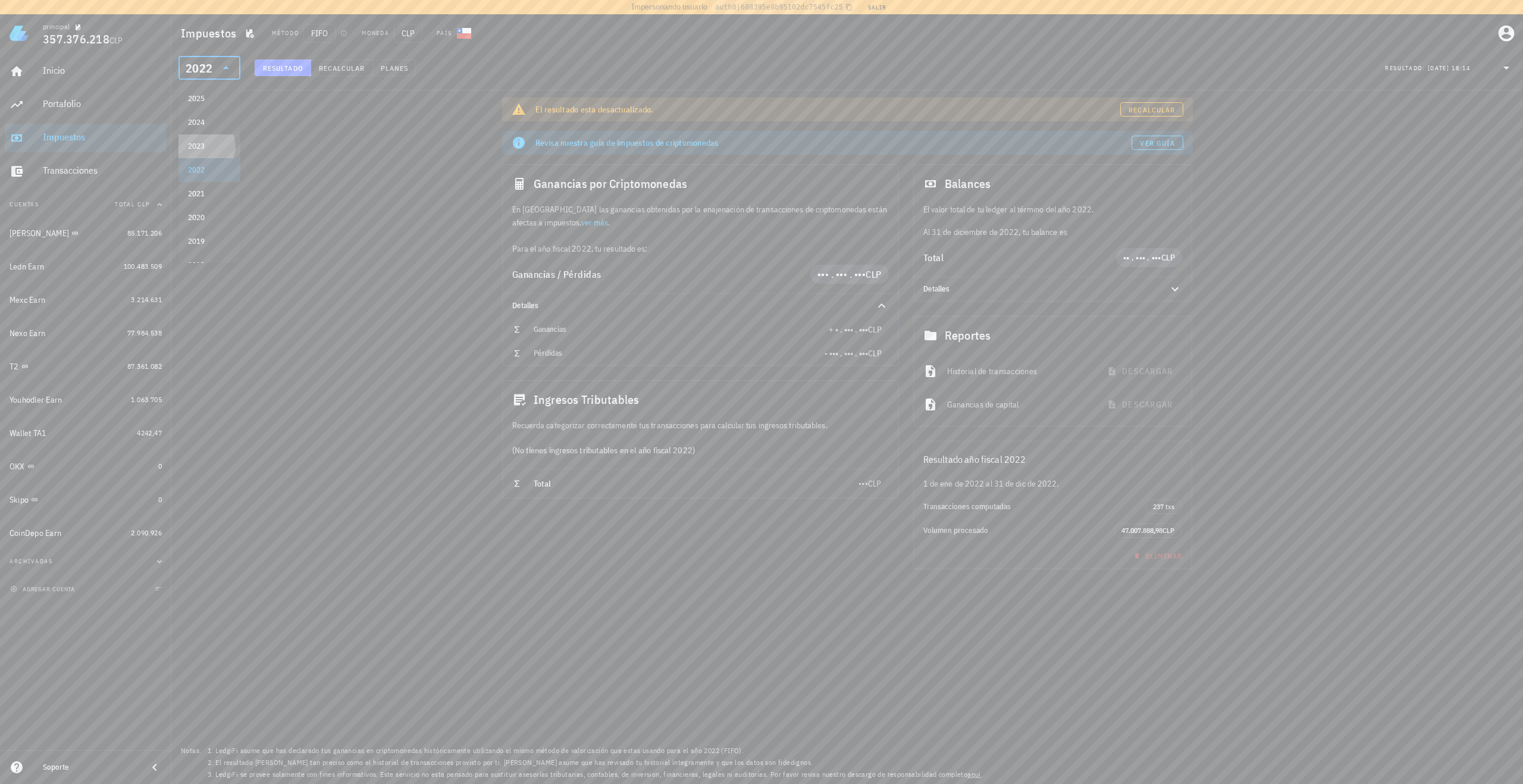
click at [202, 146] on div "2023" at bounding box center [209, 146] width 42 height 10
click at [220, 75] on div "2023" at bounding box center [209, 67] width 47 height 24
click at [213, 94] on div "2025" at bounding box center [209, 99] width 42 height 10
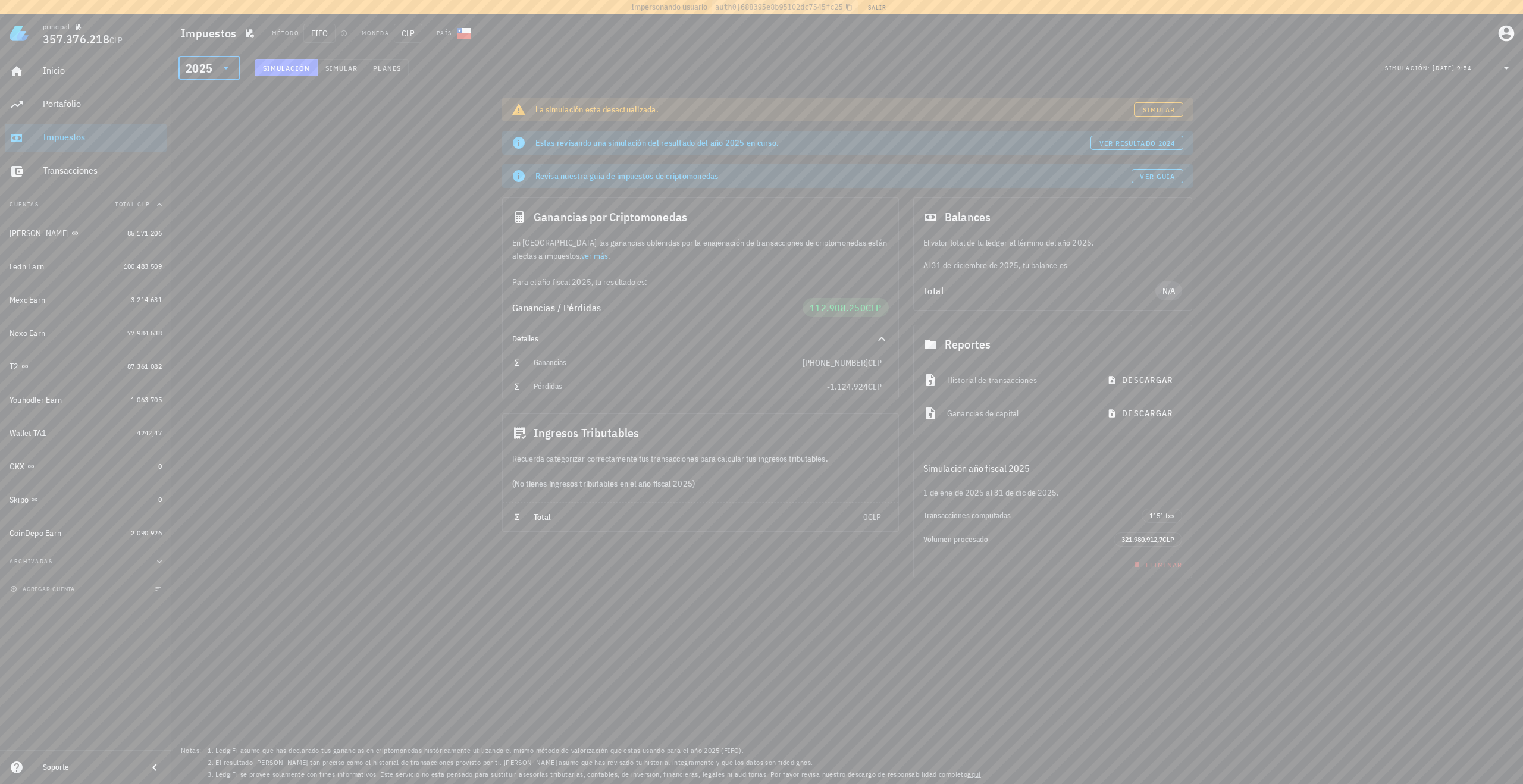
click at [225, 73] on icon at bounding box center [225, 67] width 14 height 14
click at [209, 121] on div "2024" at bounding box center [209, 122] width 42 height 10
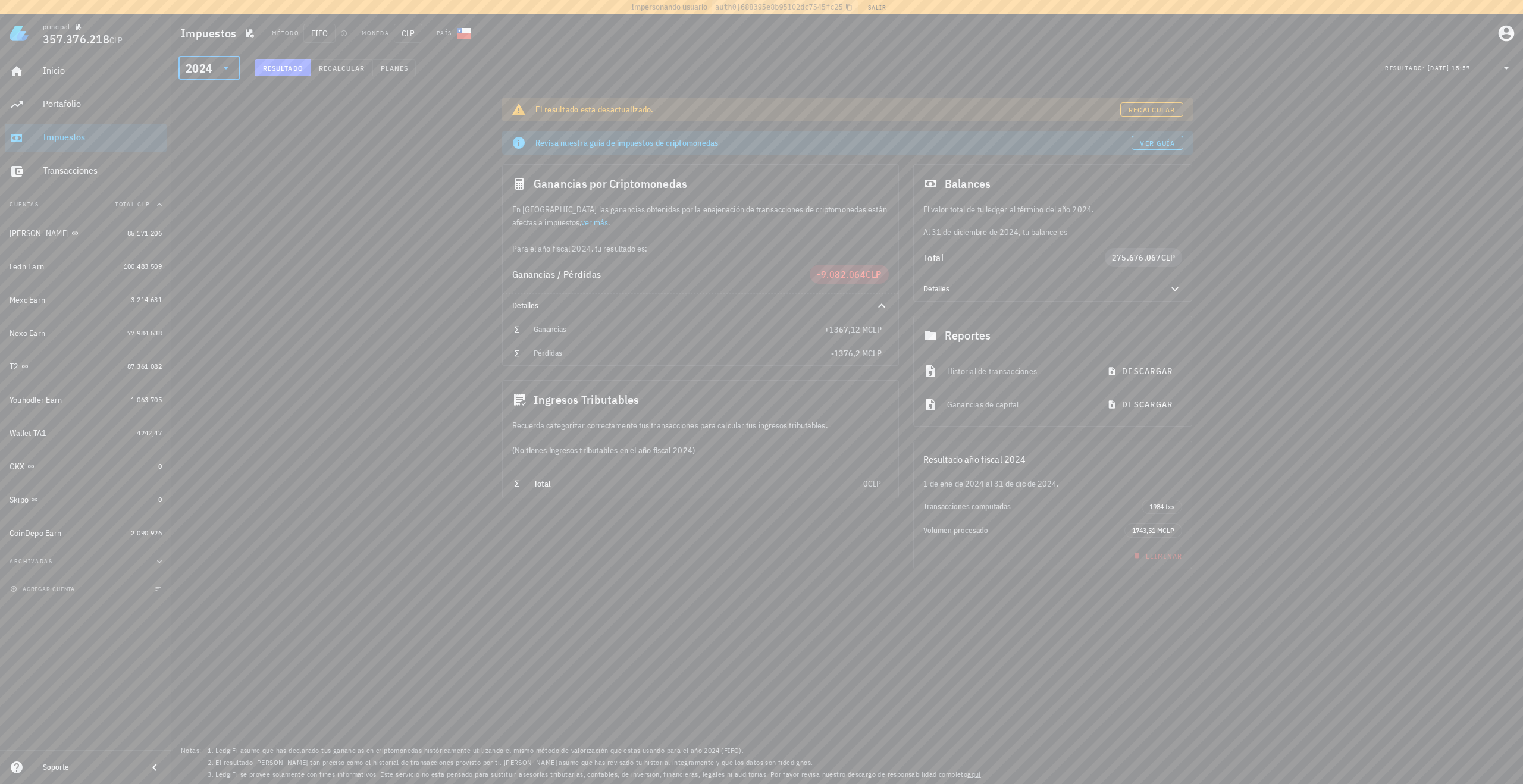
click at [213, 69] on div "2024" at bounding box center [201, 67] width 31 height 24
click at [201, 95] on div "2025" at bounding box center [209, 99] width 42 height 10
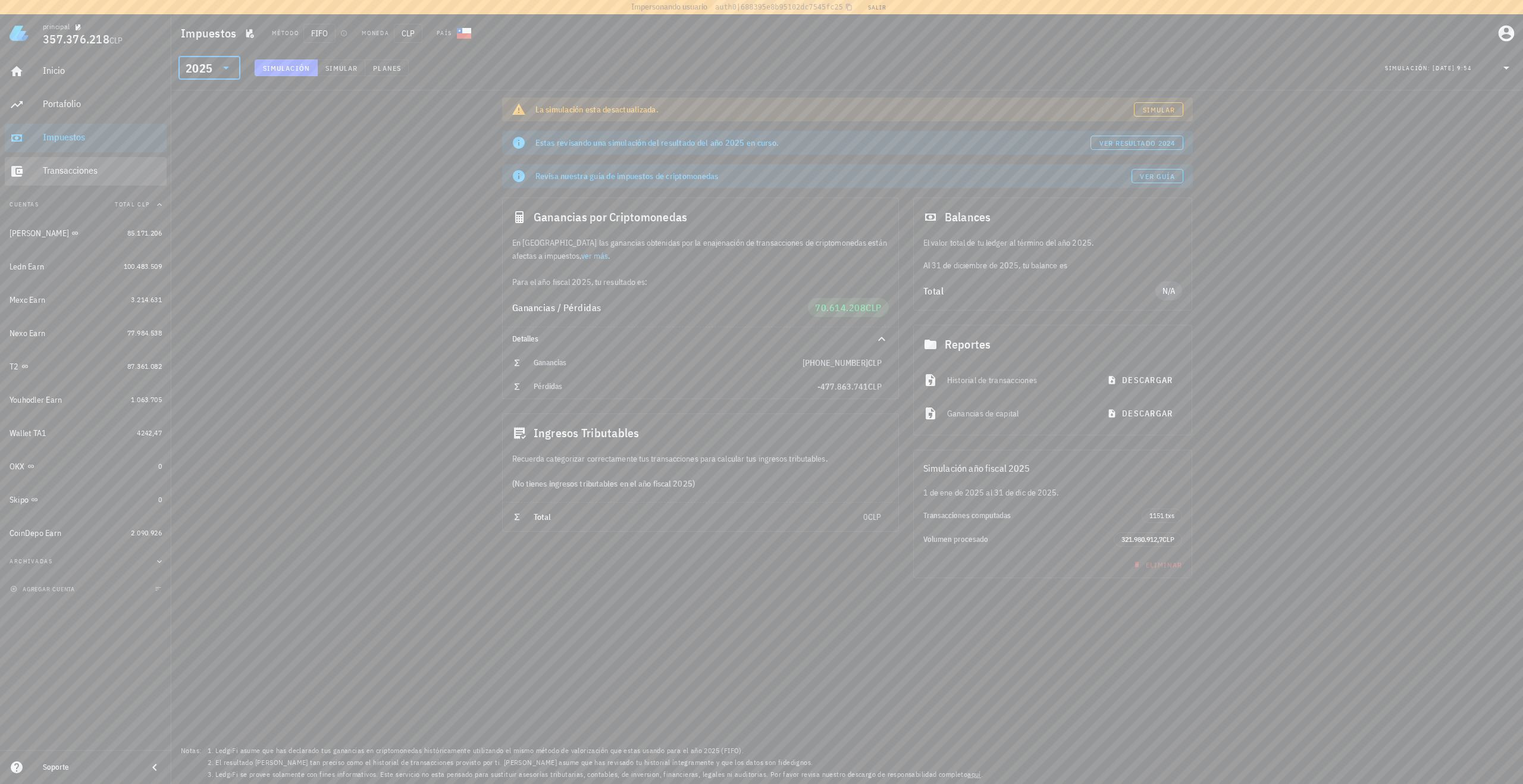
click at [71, 171] on div "Transacciones" at bounding box center [102, 170] width 119 height 12
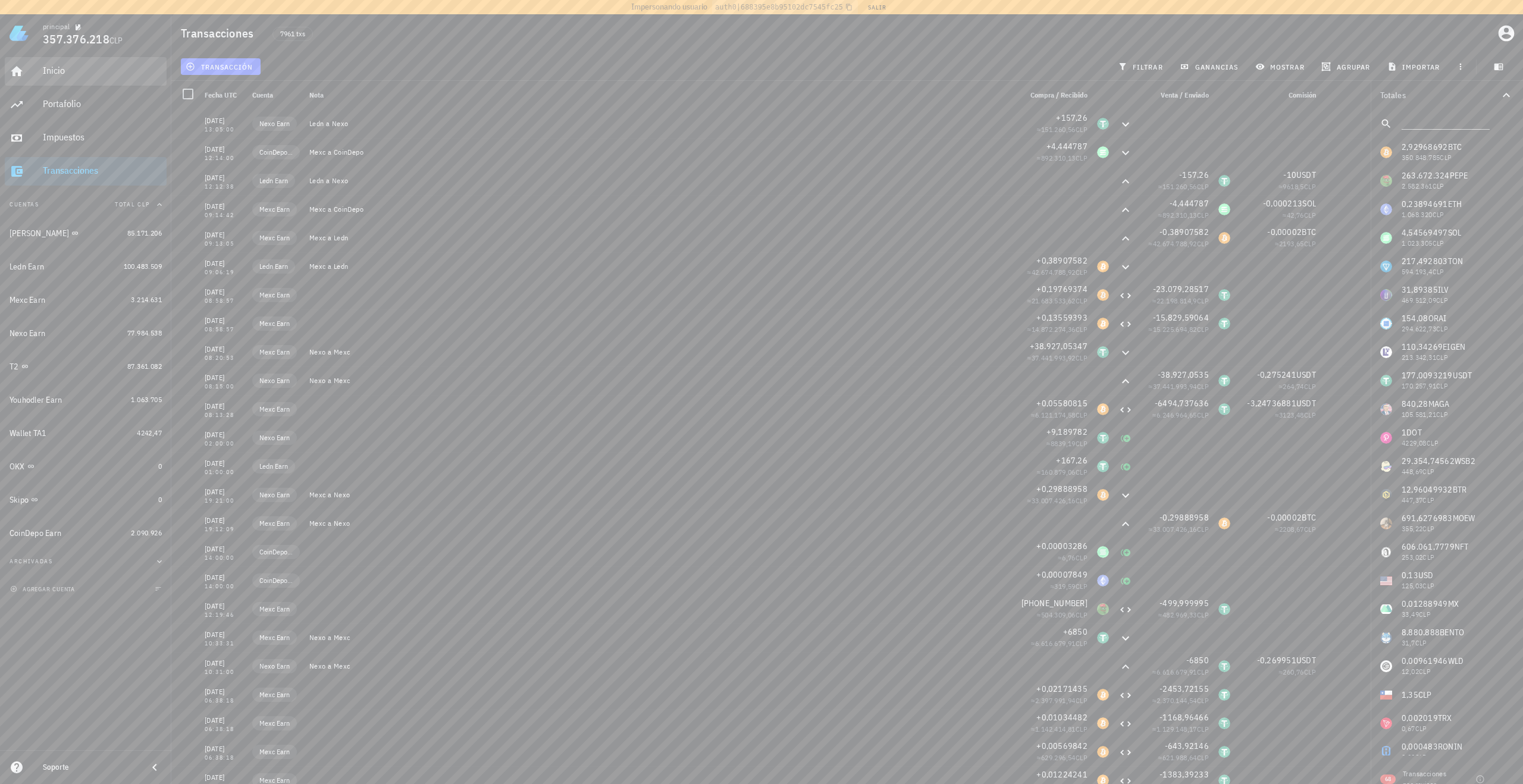
click at [59, 78] on div "Inicio" at bounding box center [102, 71] width 119 height 27
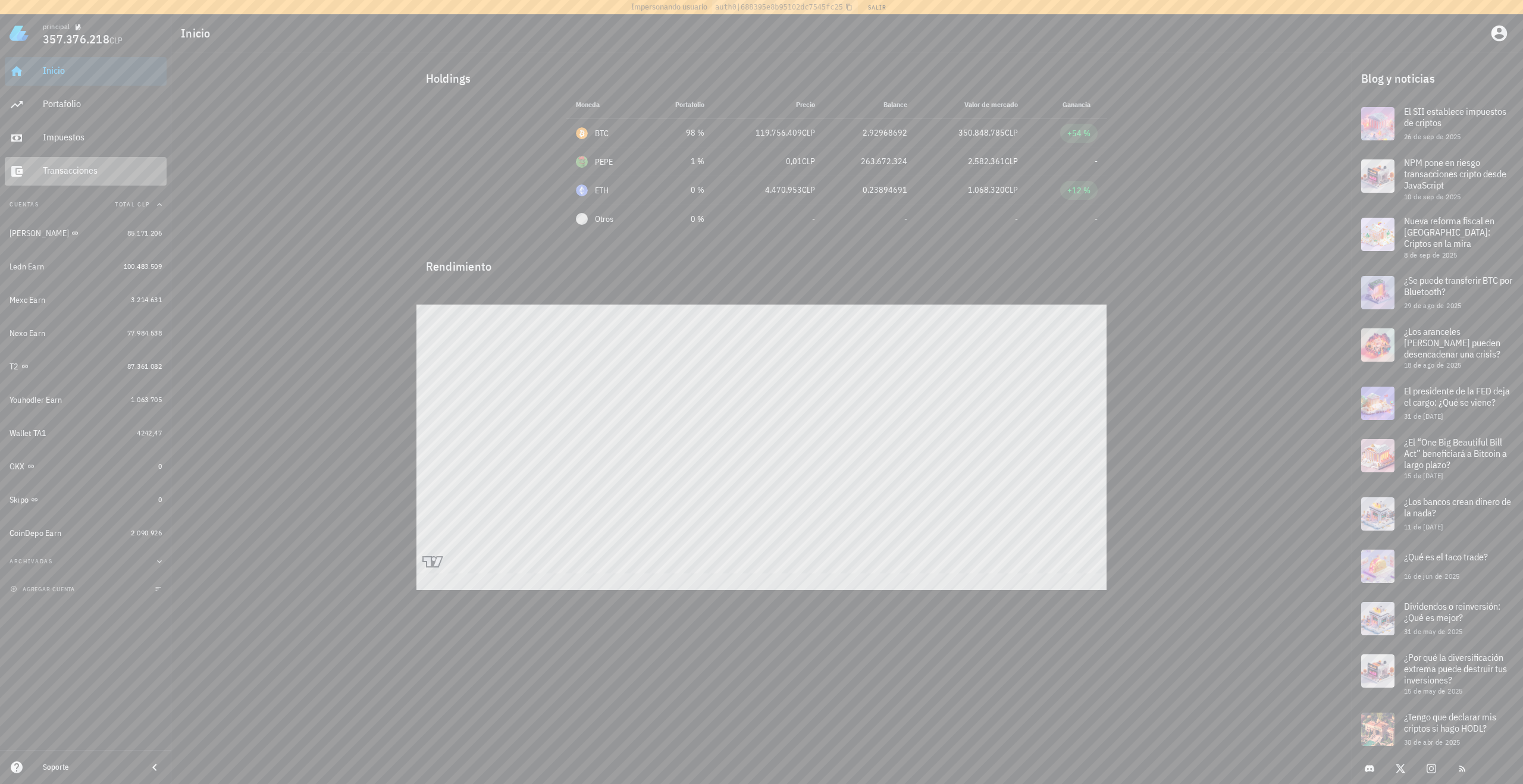
click at [80, 169] on div "Transacciones" at bounding box center [102, 170] width 119 height 12
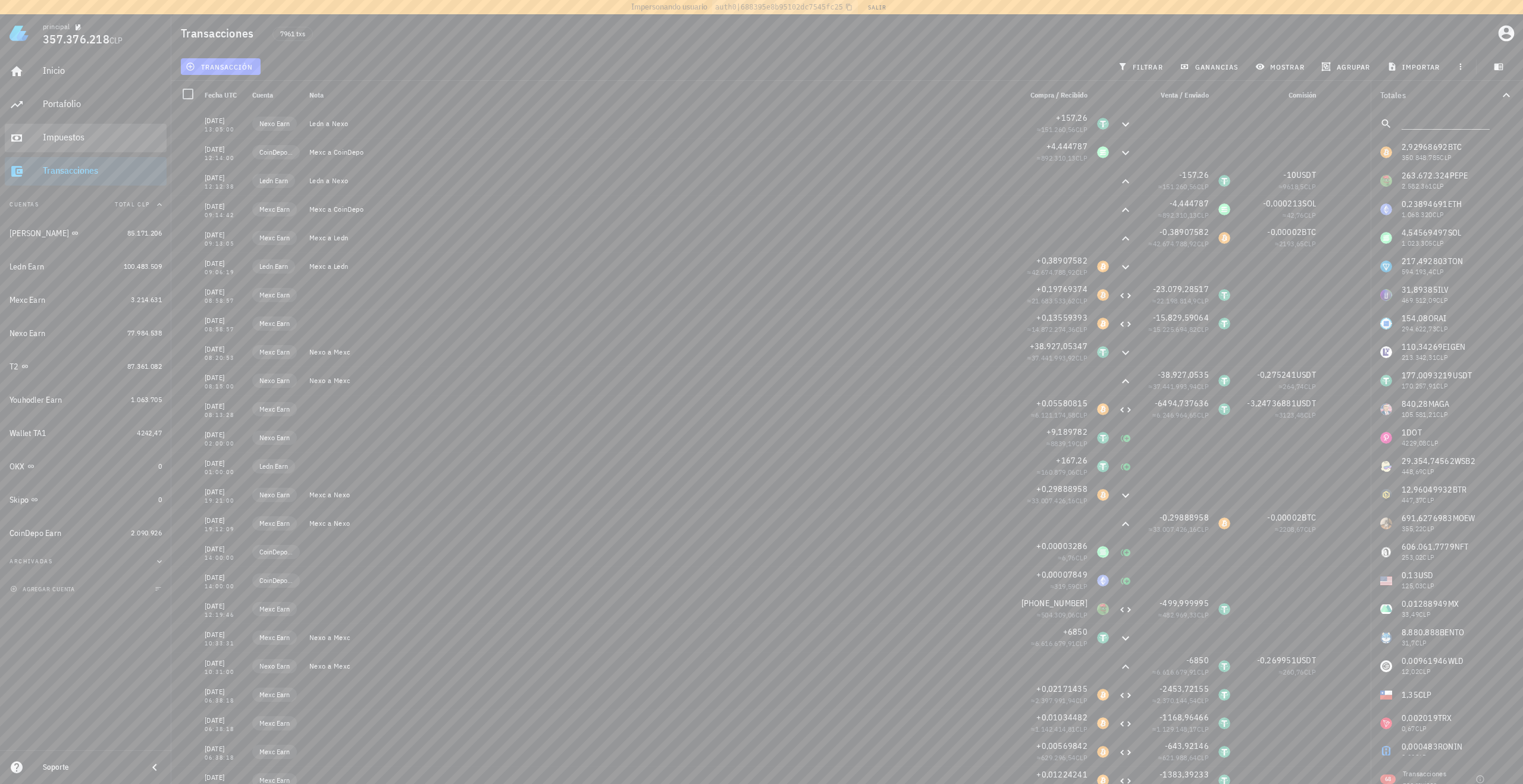
click at [44, 126] on div "Impuestos" at bounding box center [102, 138] width 119 height 27
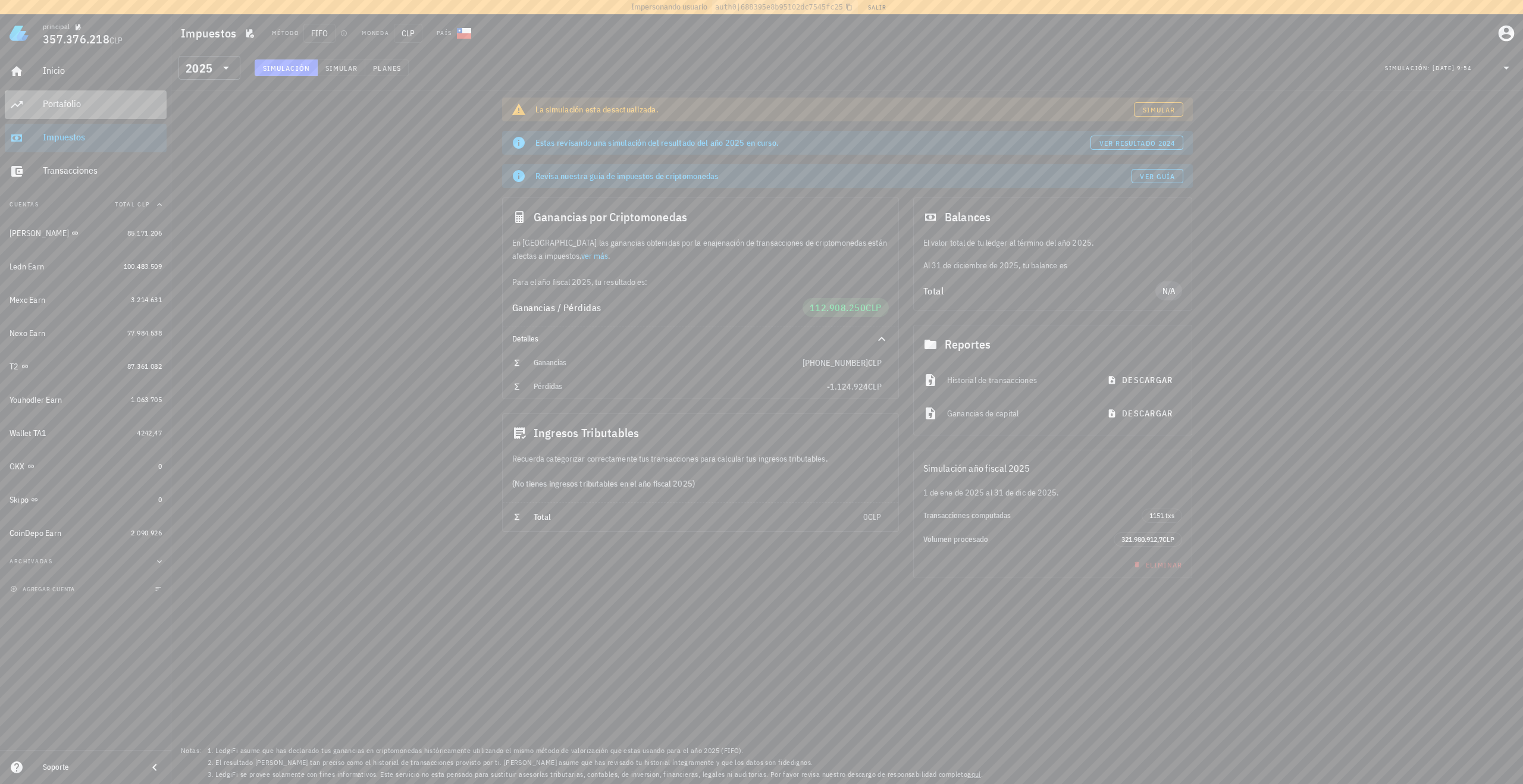
click at [83, 96] on div "Portafolio" at bounding box center [102, 104] width 119 height 27
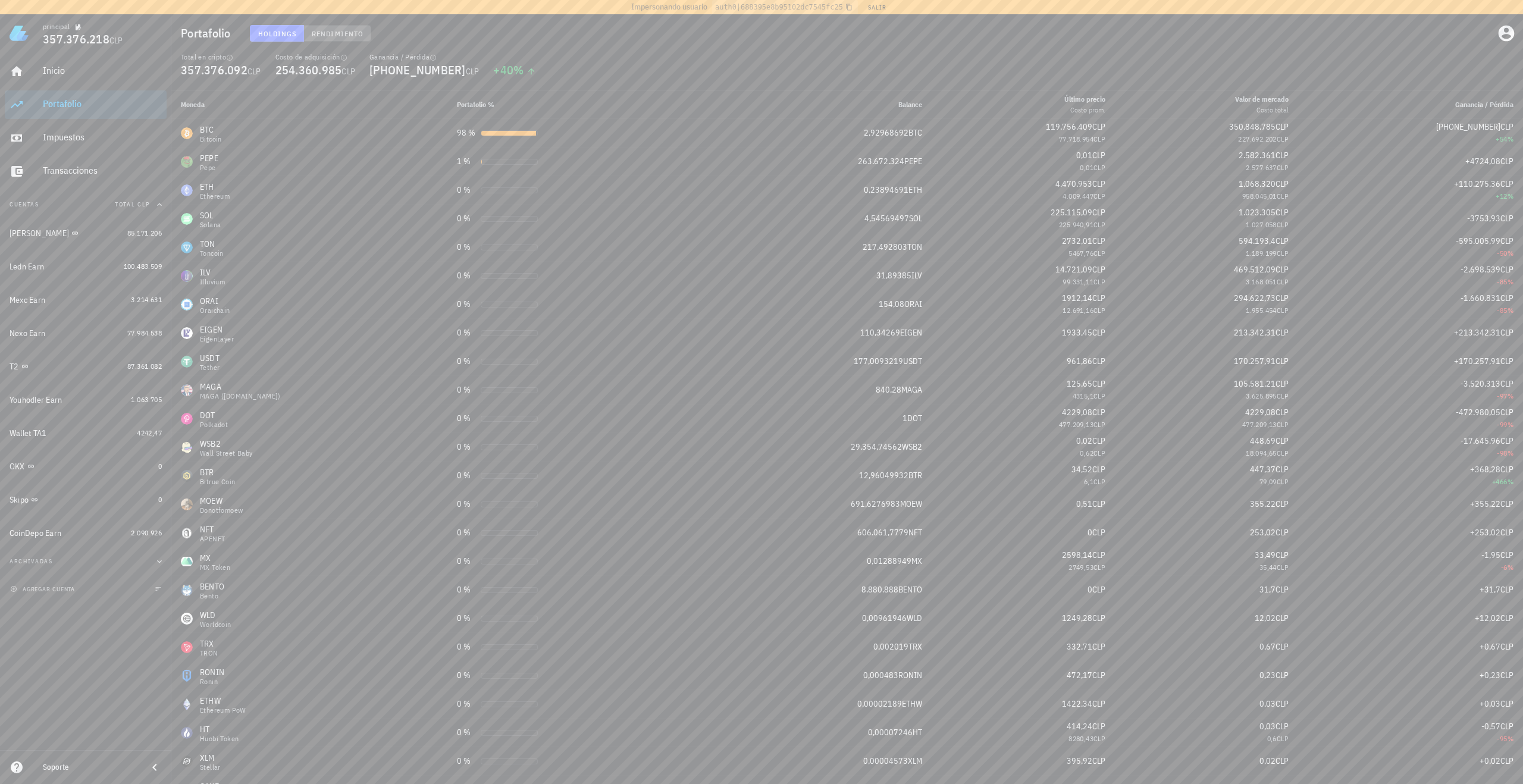
click at [352, 32] on span "Rendimiento" at bounding box center [337, 33] width 52 height 9
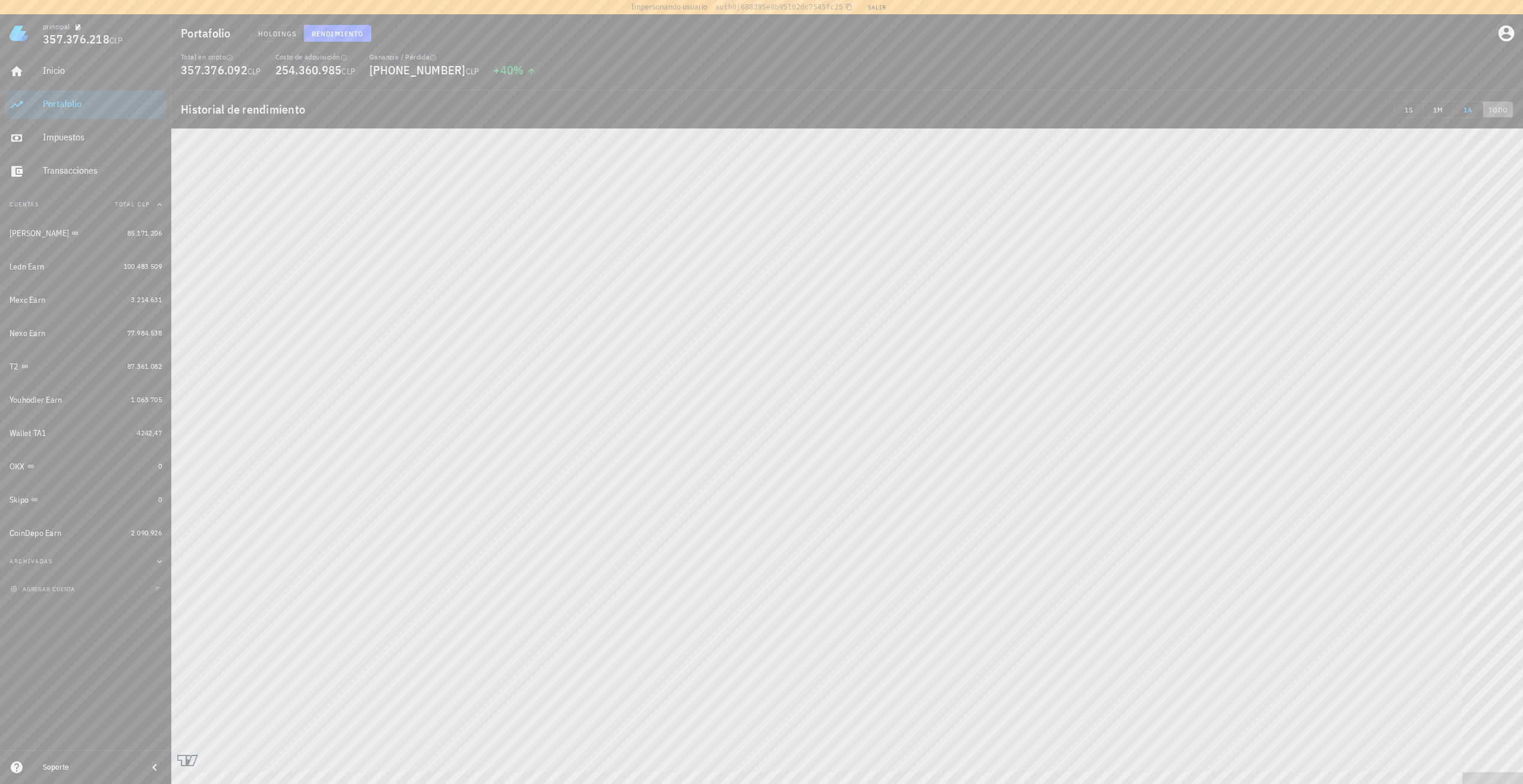
click at [1493, 111] on span "TODO" at bounding box center [1498, 109] width 20 height 9
click at [87, 79] on div "Inicio" at bounding box center [102, 71] width 119 height 27
